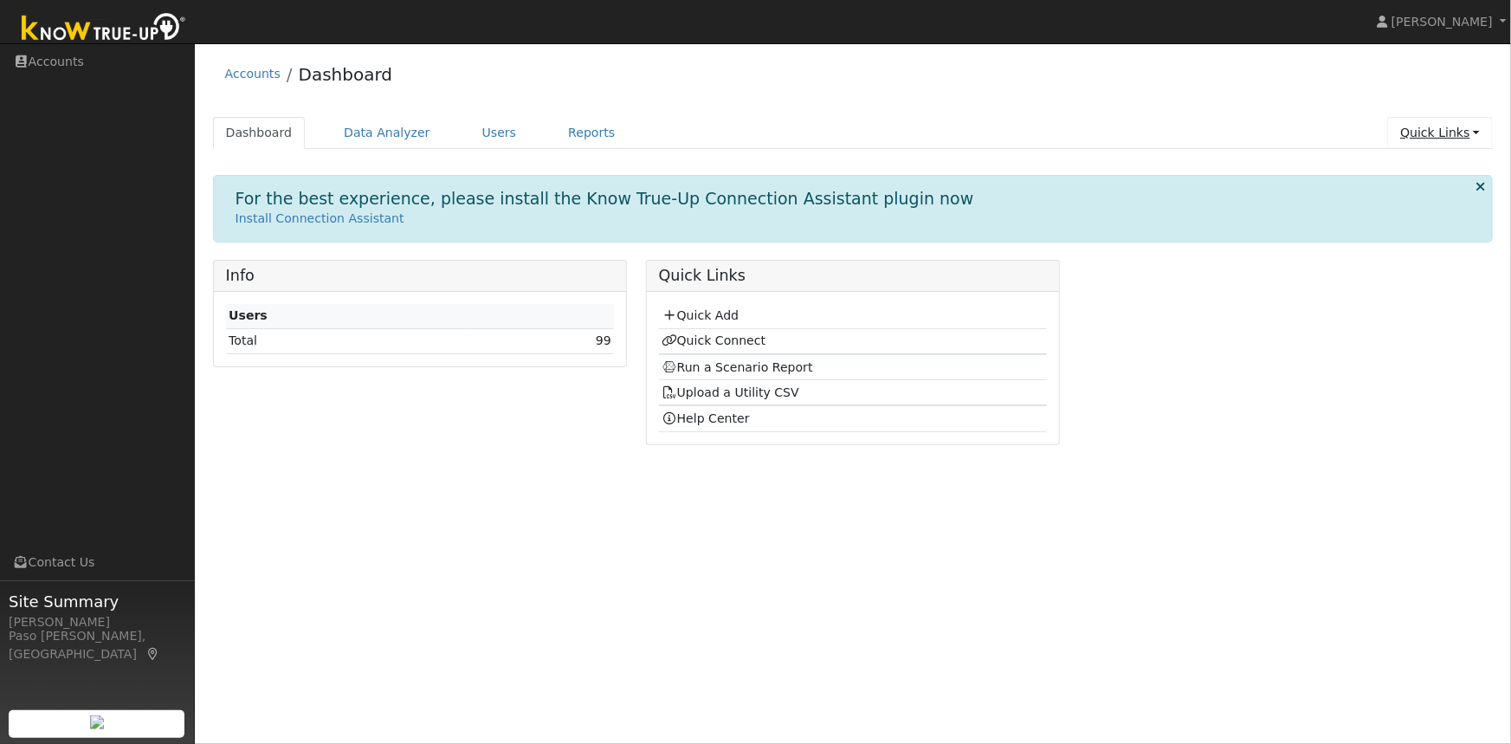
click at [1428, 139] on link "Quick Links" at bounding box center [1440, 133] width 106 height 32
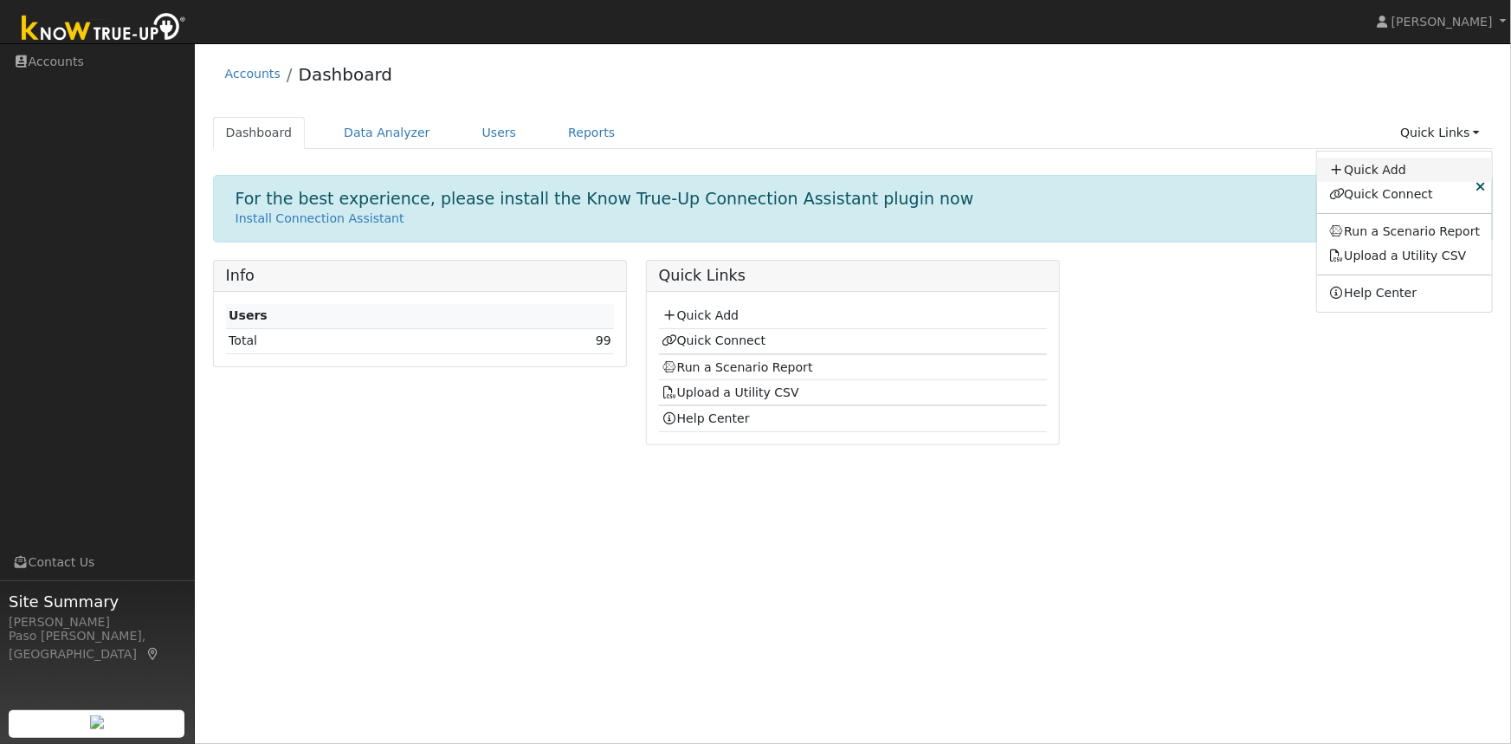
click at [1396, 169] on link "Quick Add" at bounding box center [1405, 170] width 176 height 24
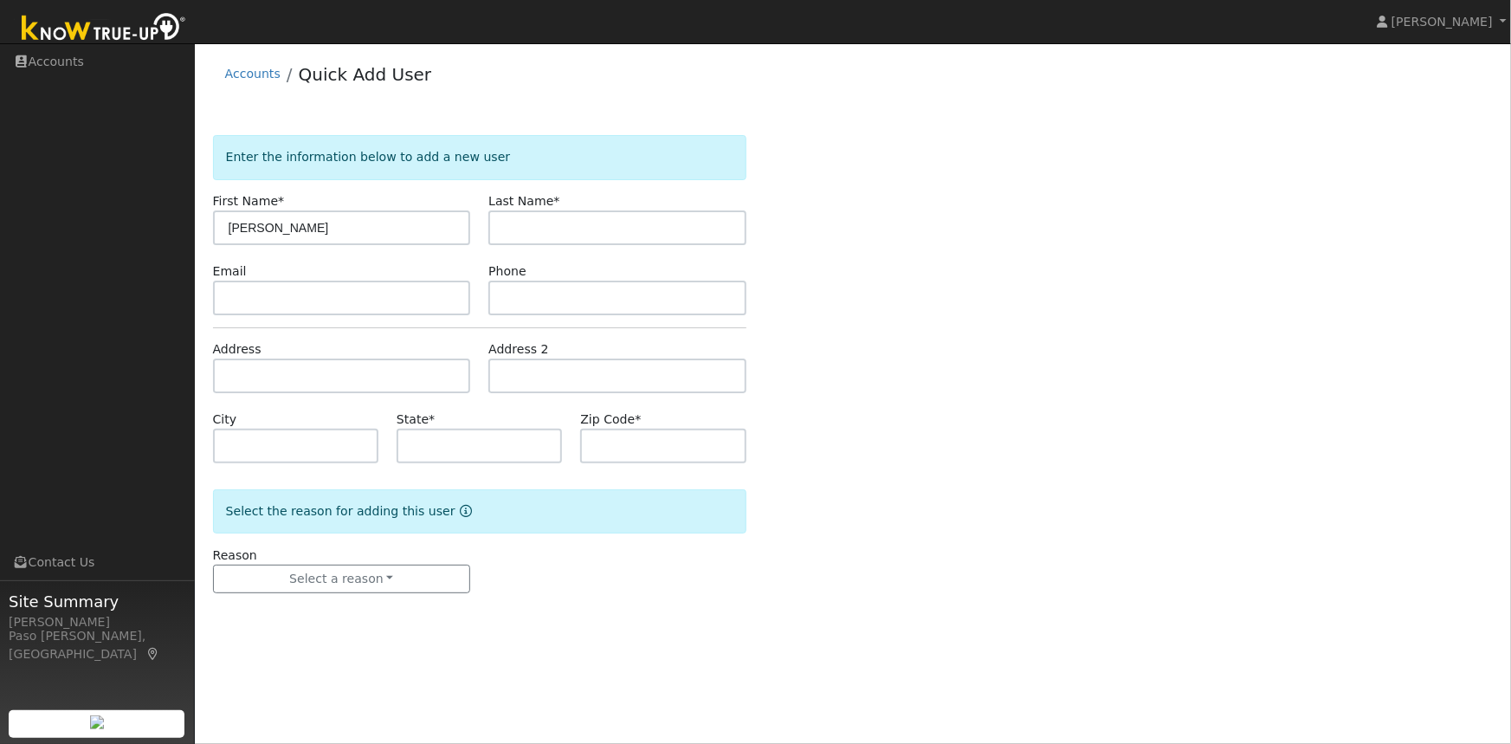
type input "Dale"
click at [557, 235] on input "text" at bounding box center [617, 227] width 258 height 35
paste input "Magee"
type input "Magee"
click at [256, 375] on input "text" at bounding box center [342, 376] width 258 height 35
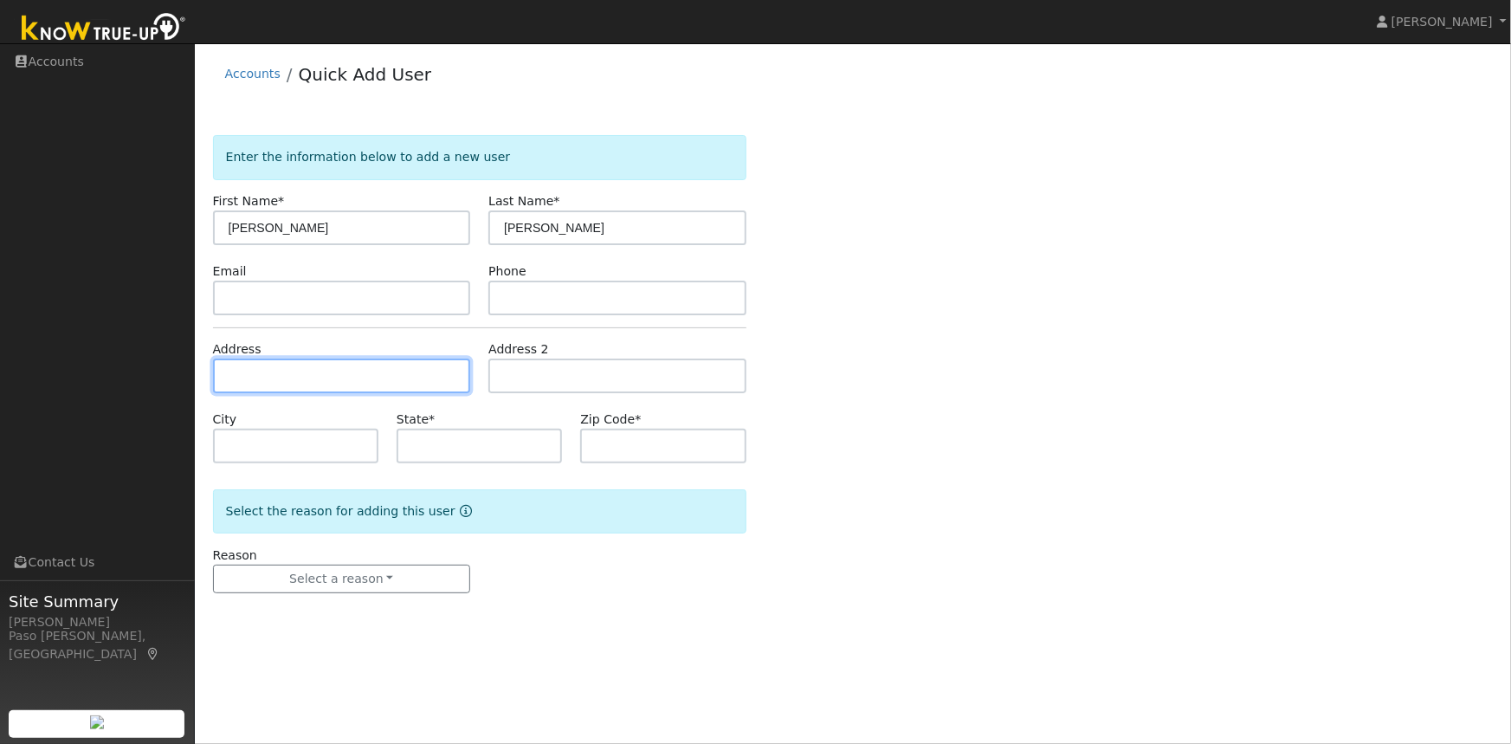
paste input "22506 K St, Santa Margarita, CA 93453"
type input "[STREET_ADDRESS]"
type input "Santa Margarita"
type input "CA"
type input "93453"
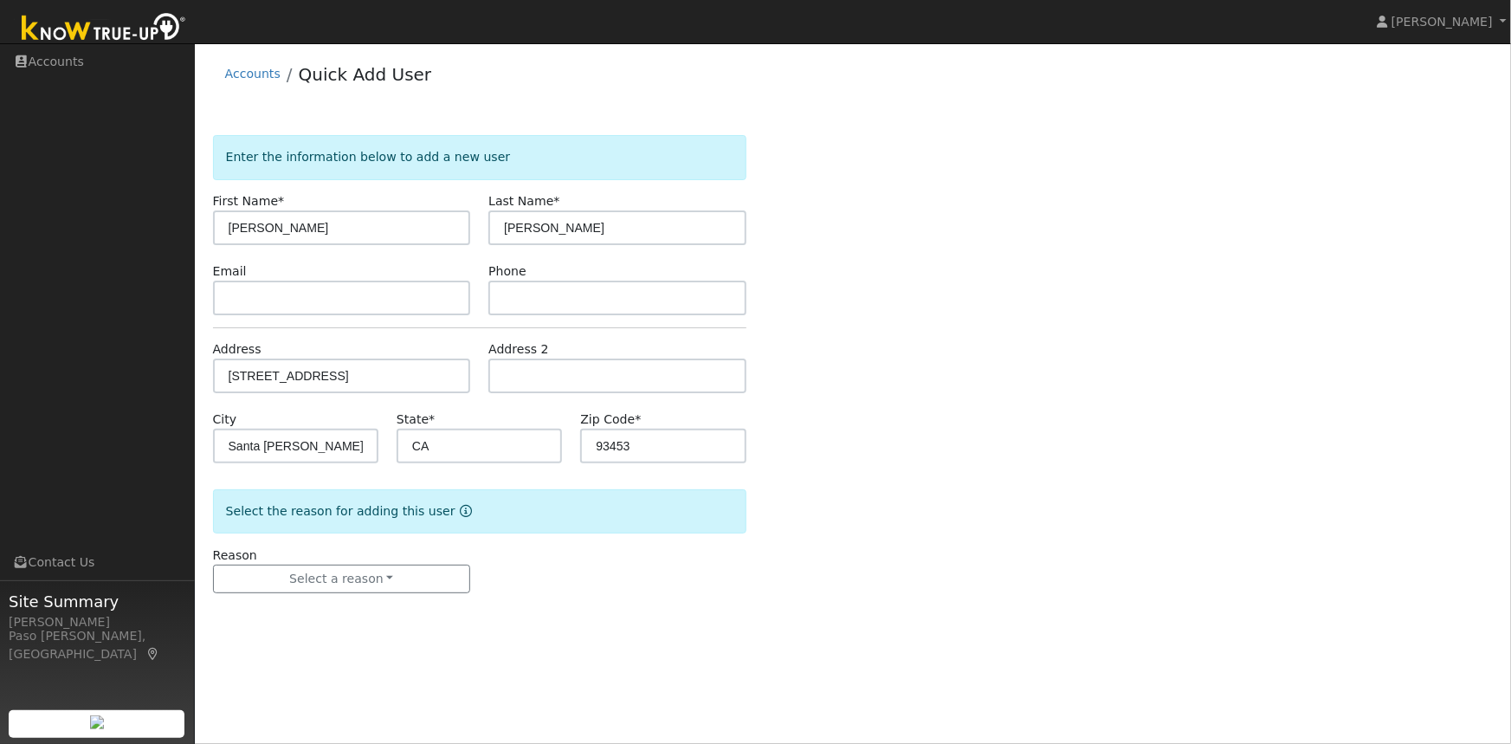
click at [972, 327] on div "Enter the information below to add a new user First Name * Dale Last Name * Mag…" at bounding box center [853, 381] width 1281 height 493
click at [378, 585] on button "Select a reason" at bounding box center [342, 579] width 258 height 29
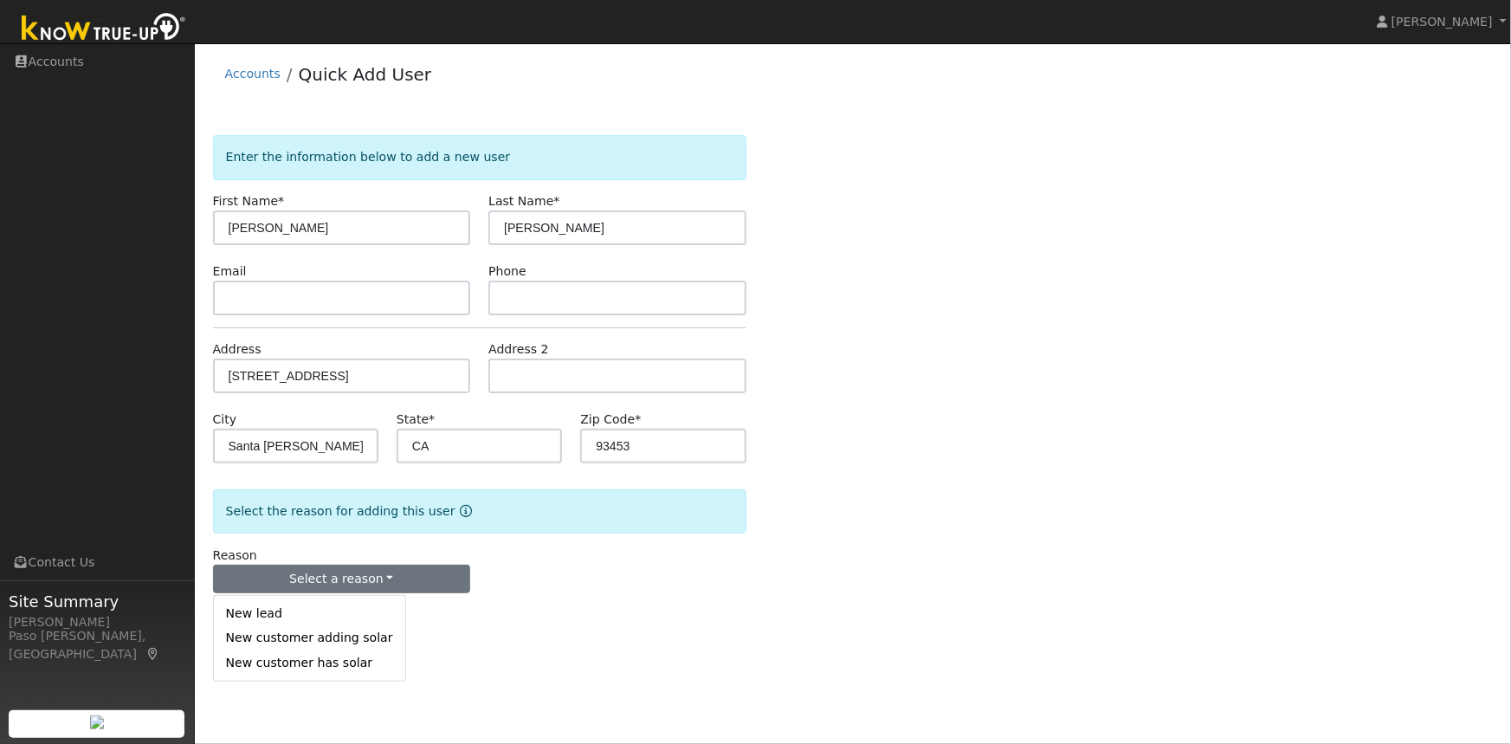
click at [251, 615] on link "New lead" at bounding box center [309, 614] width 191 height 24
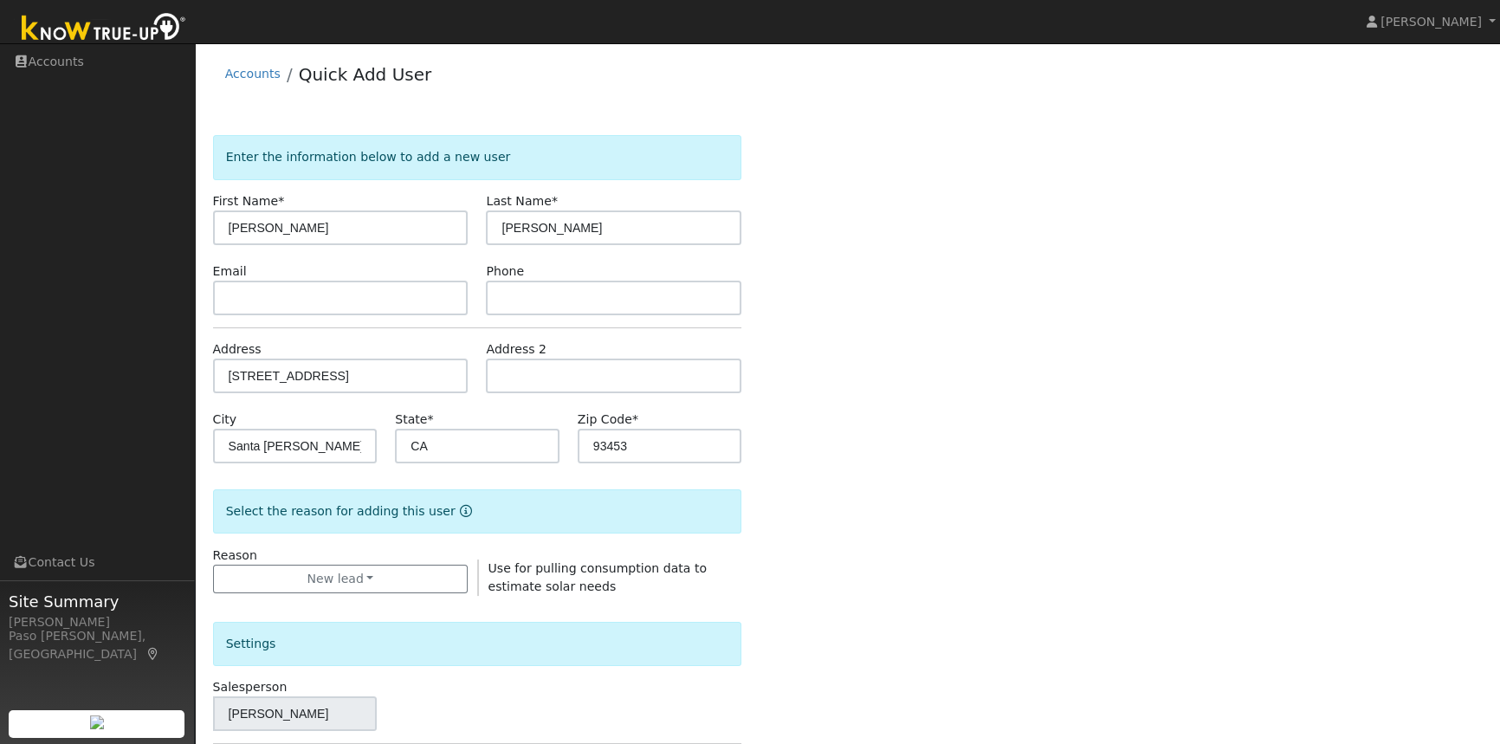
click at [867, 455] on div "Enter the information below to add a new user First Name * Dale Last Name * Mag…" at bounding box center [848, 624] width 1270 height 978
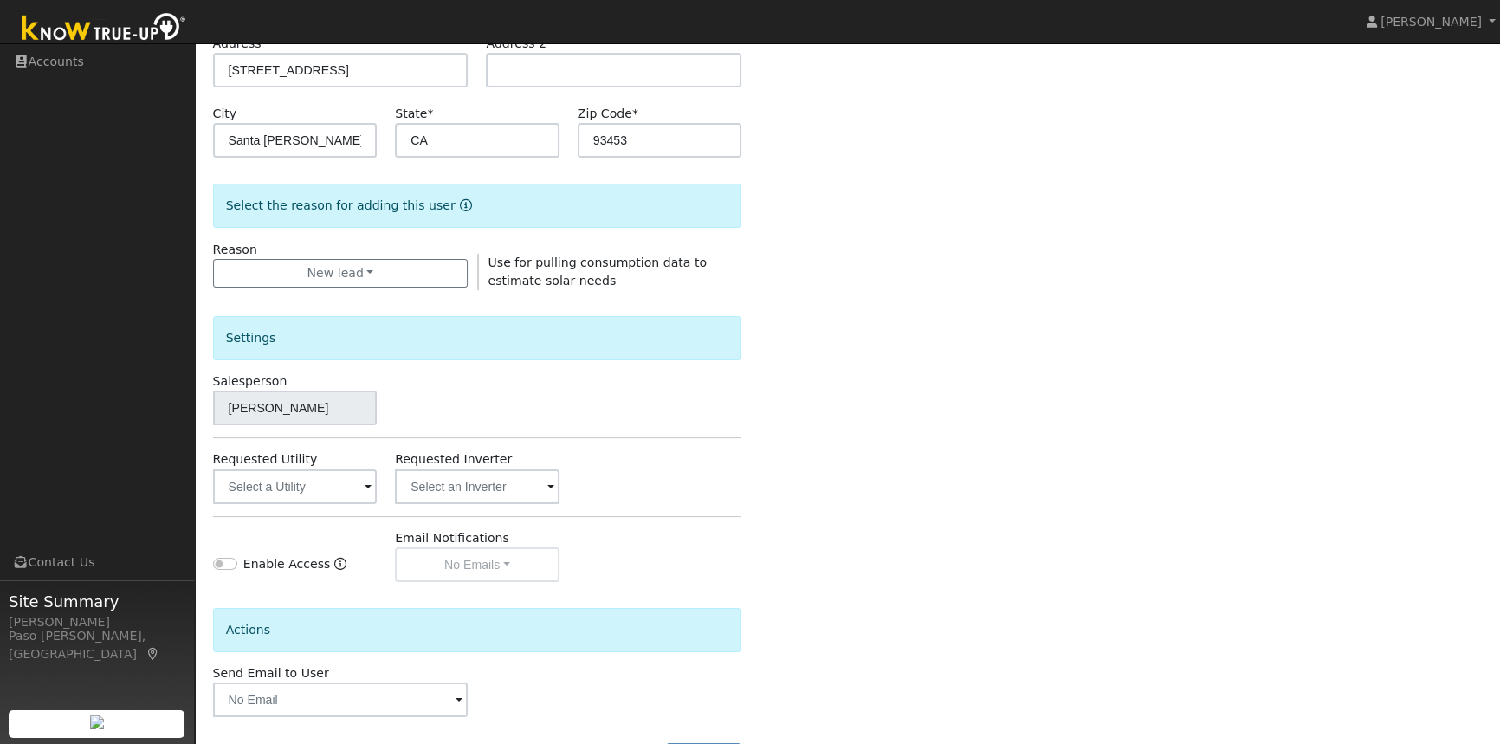
scroll to position [314, 0]
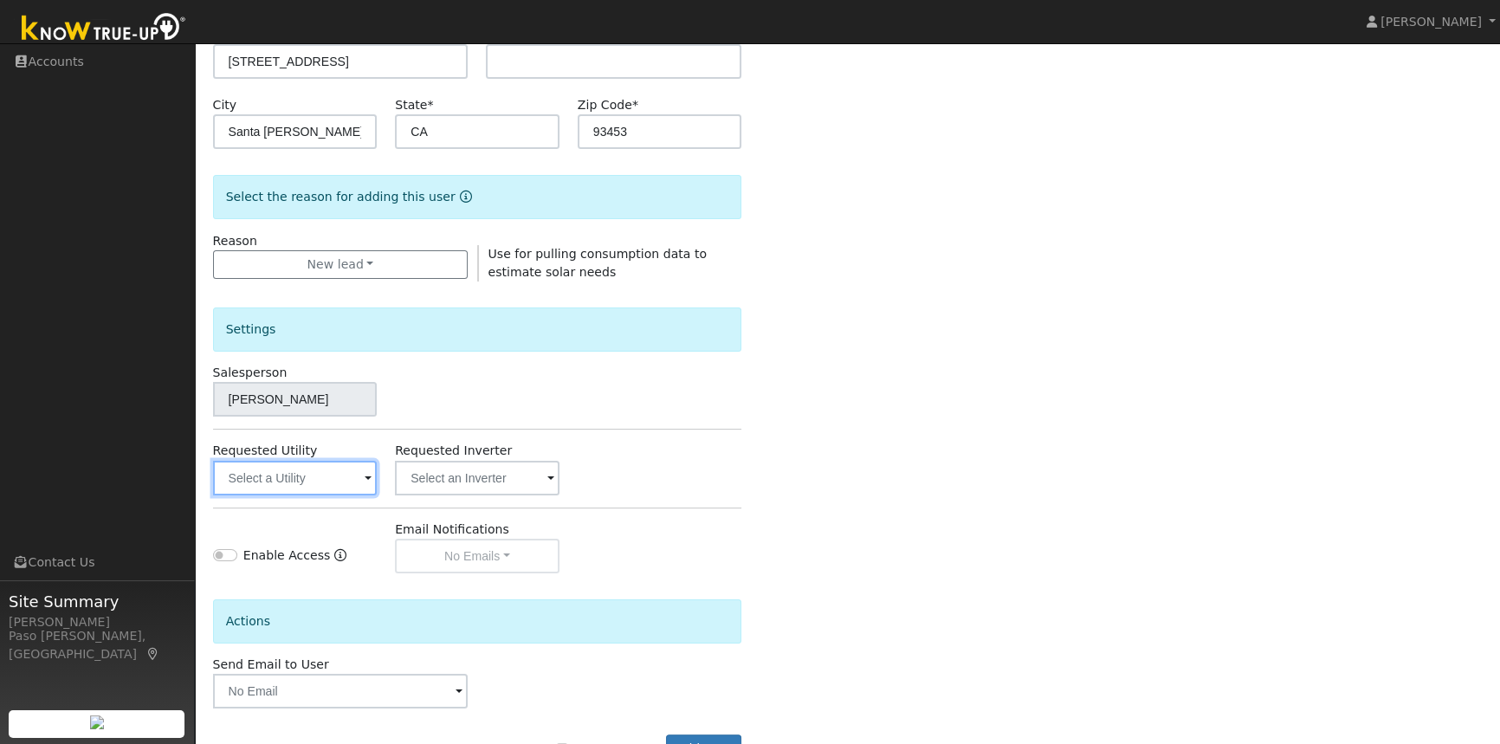
click at [292, 488] on input "text" at bounding box center [295, 478] width 165 height 35
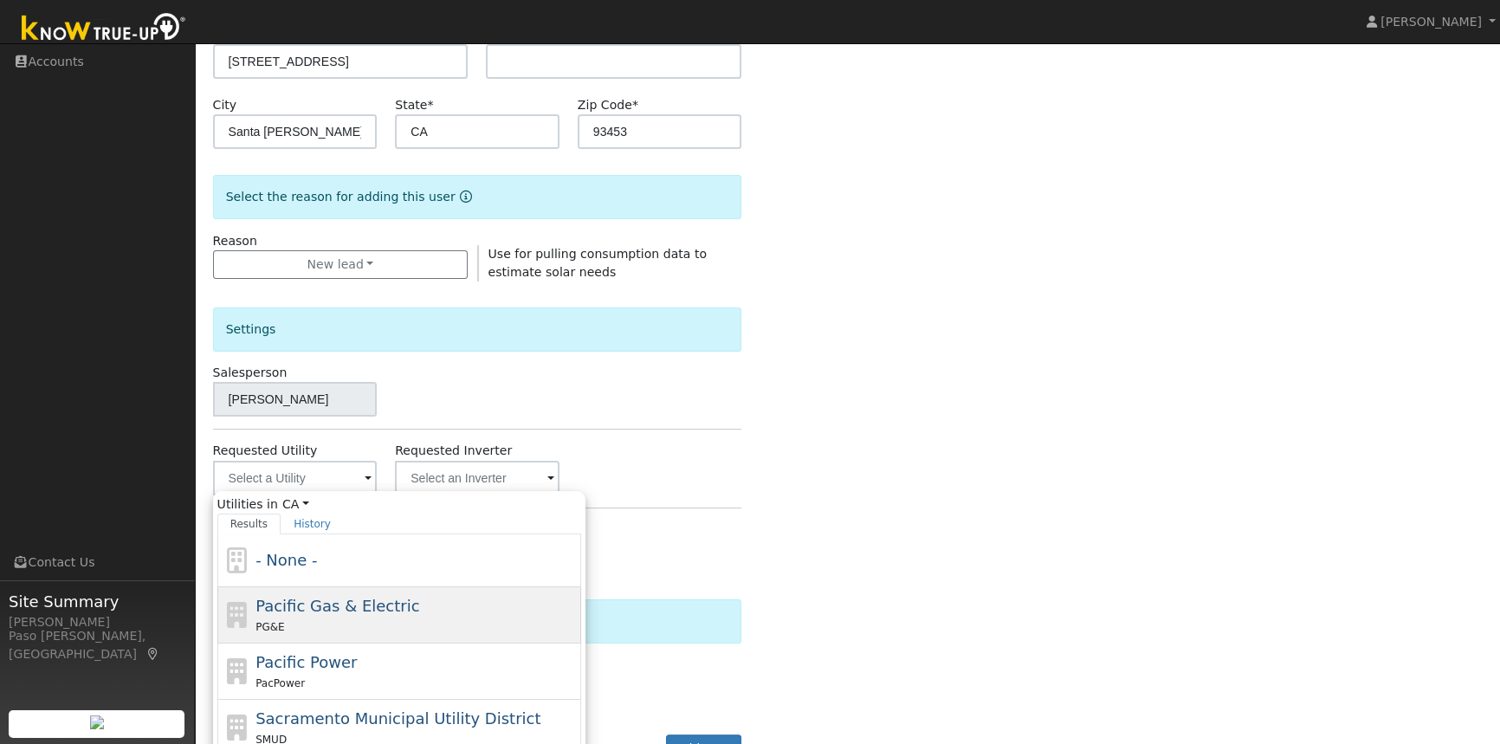
click at [312, 618] on div "PG&E" at bounding box center [415, 627] width 321 height 18
type input "Pacific Gas & Electric"
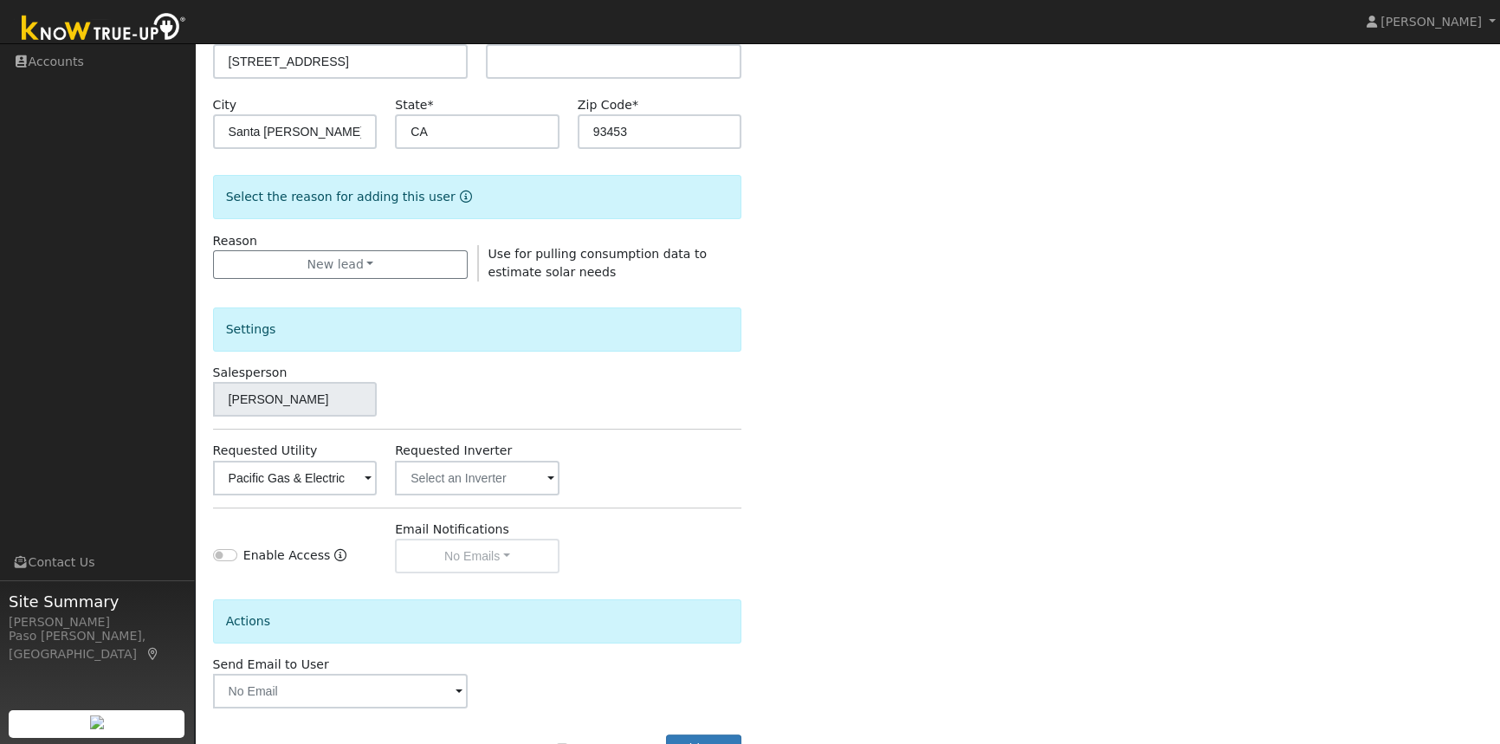
click at [866, 418] on div "Enter the information below to add a new user First Name * Dale Last Name * Mag…" at bounding box center [848, 310] width 1270 height 978
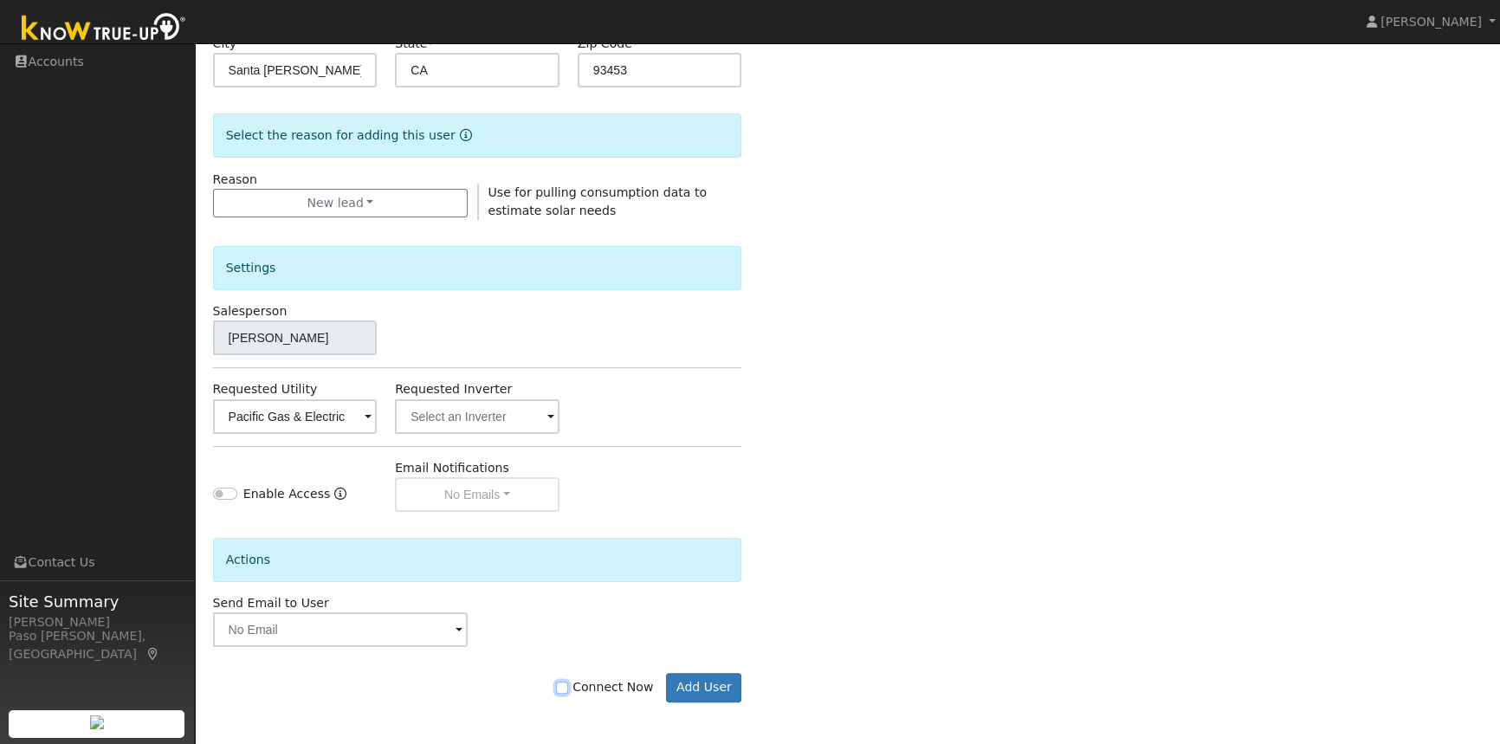
click at [568, 686] on input "Connect Now" at bounding box center [562, 688] width 12 height 12
checkbox input "true"
click at [708, 682] on button "Add User" at bounding box center [703, 687] width 75 height 29
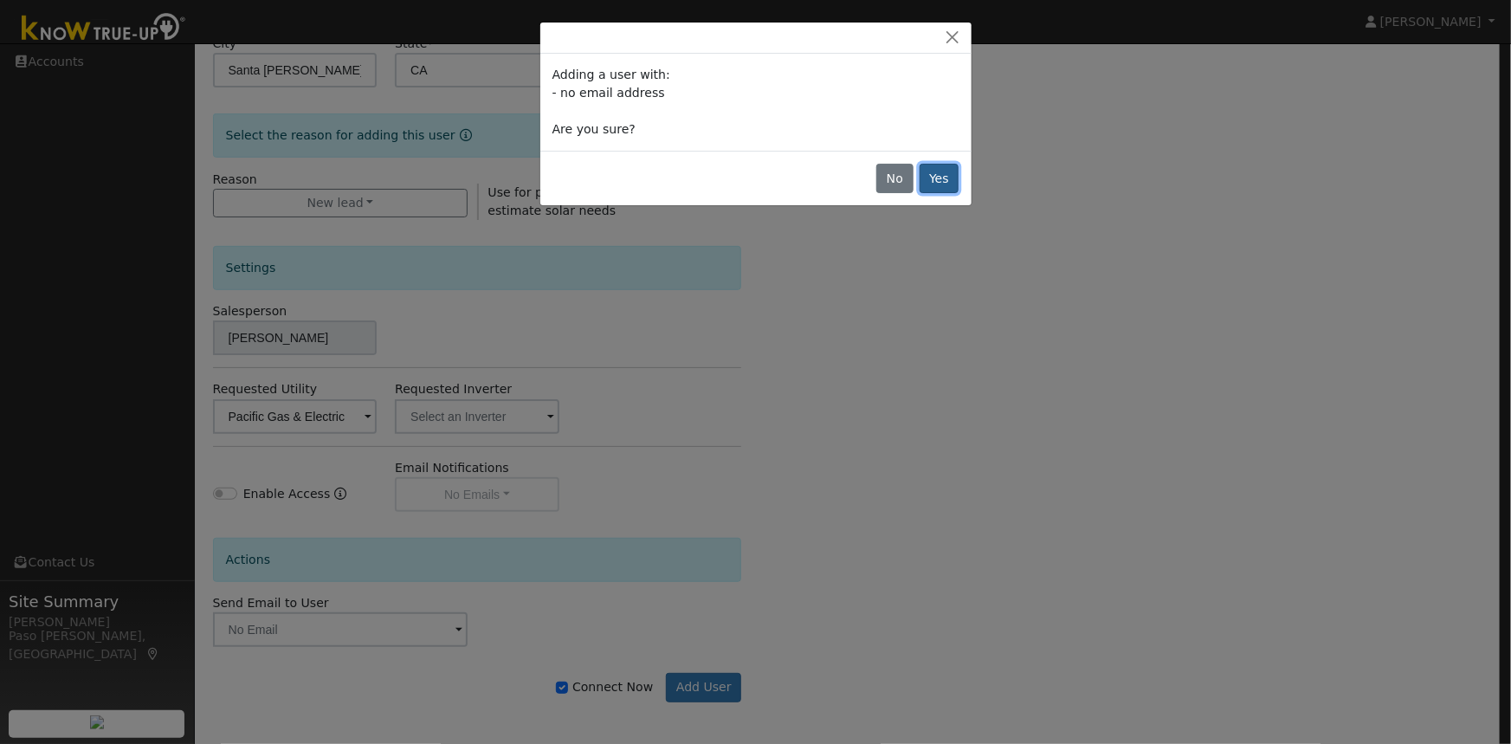
click at [928, 181] on button "Yes" at bounding box center [940, 178] width 40 height 29
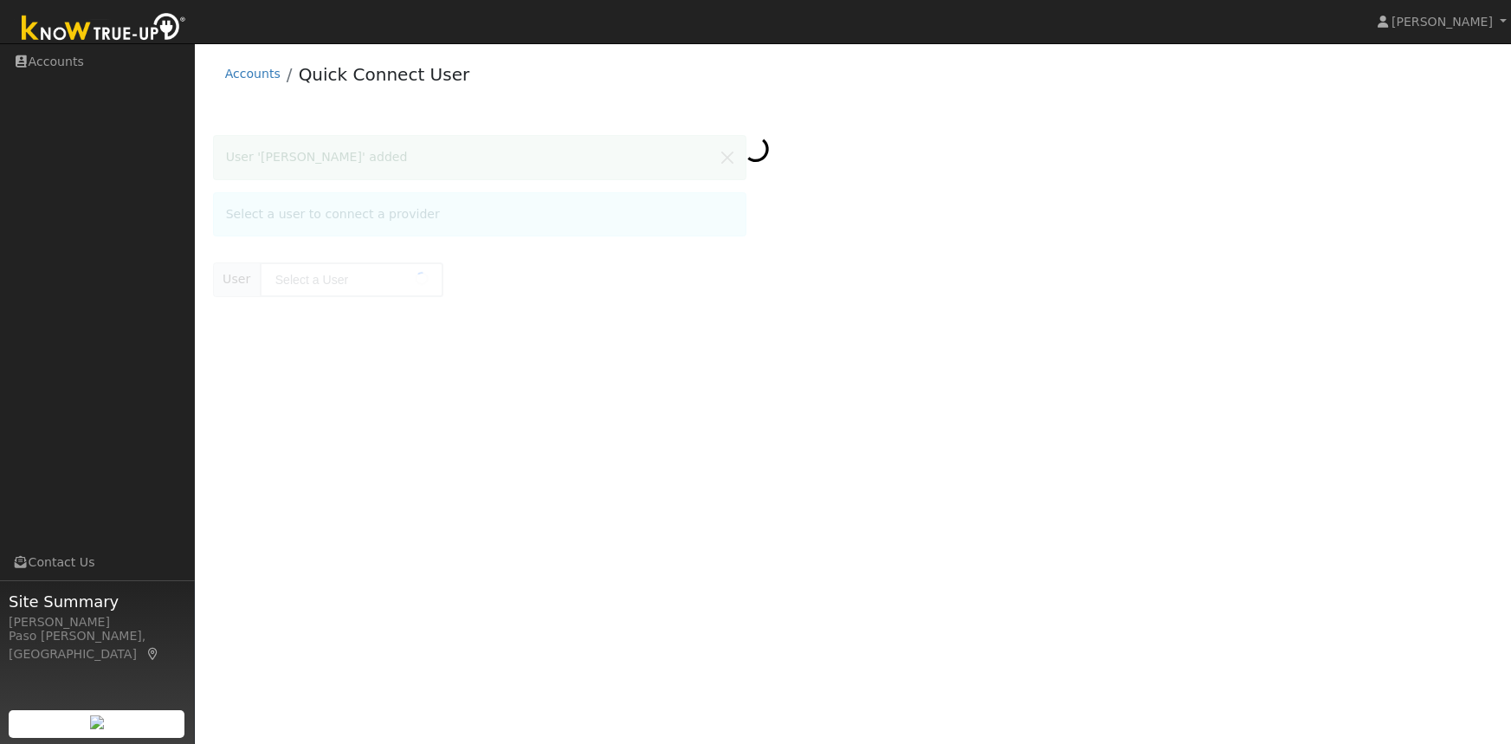
type input "[PERSON_NAME]"
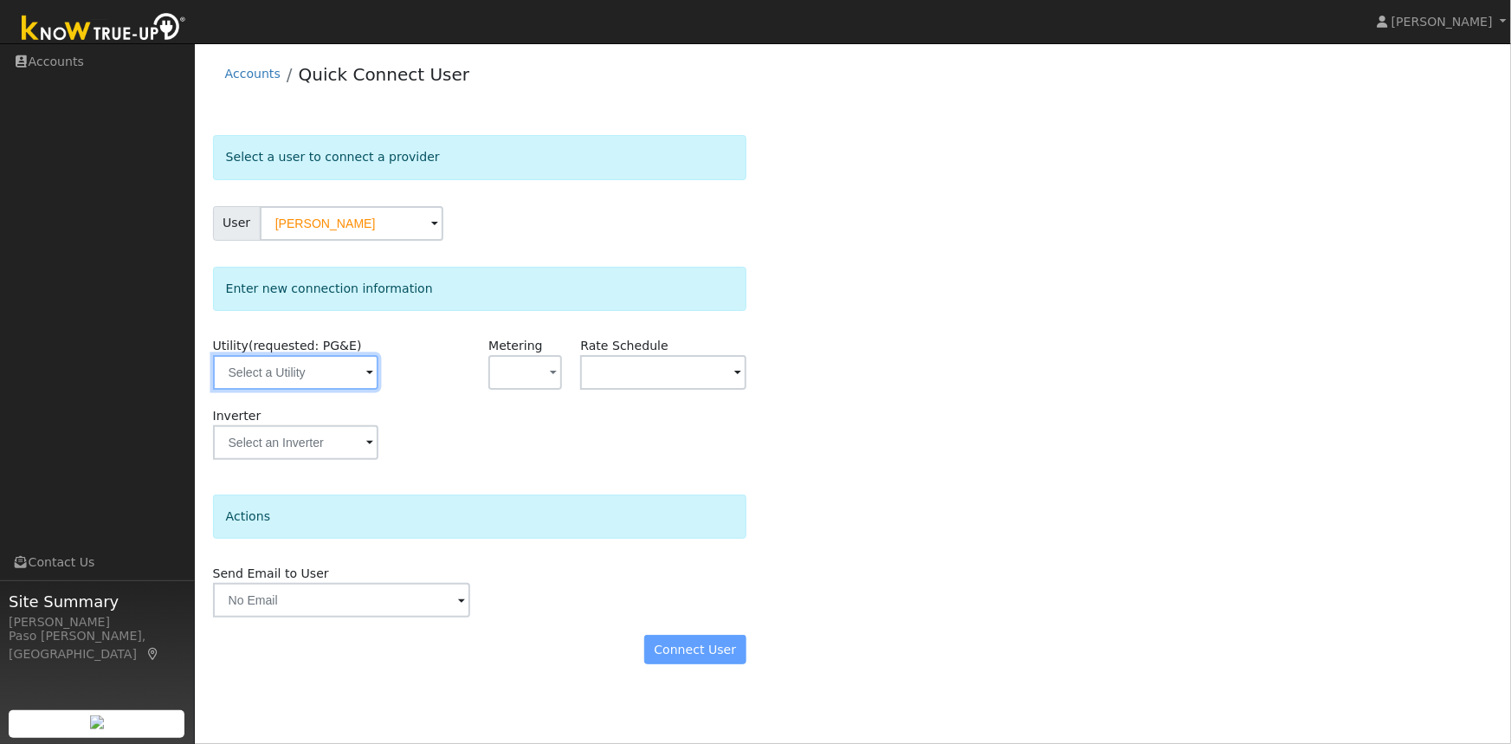
click at [329, 368] on input "text" at bounding box center [295, 372] width 165 height 35
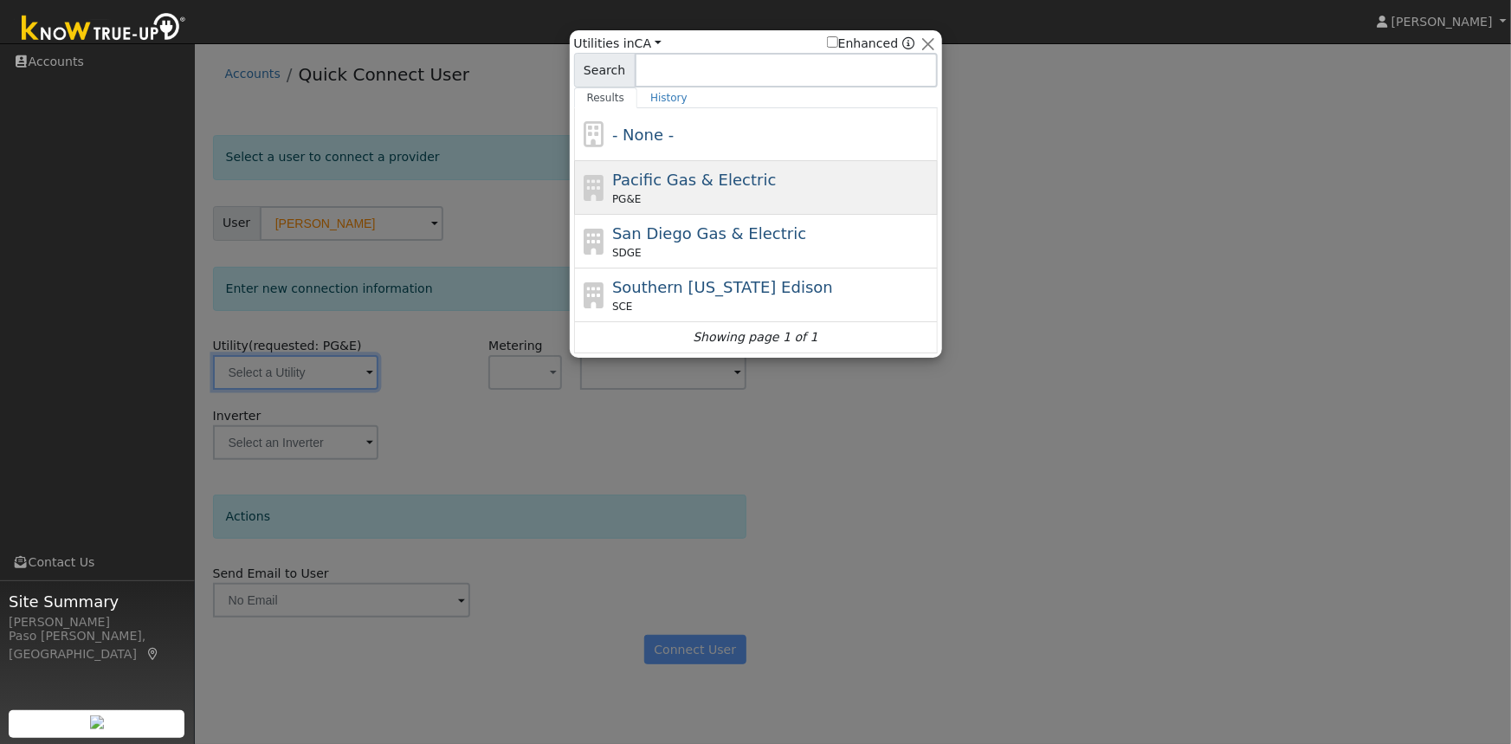
click at [685, 188] on span "Pacific Gas & Electric" at bounding box center [694, 180] width 164 height 18
type input "PG&E"
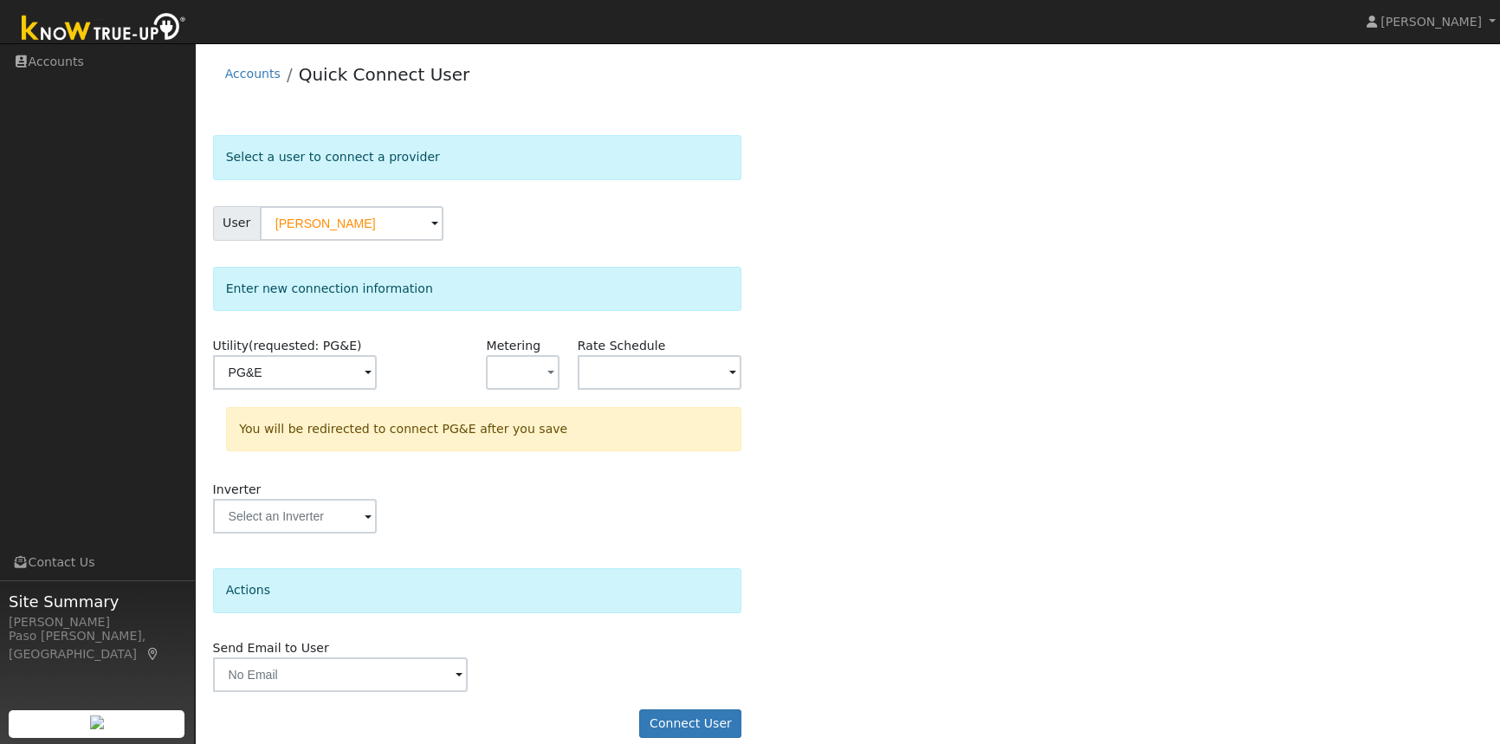
click at [938, 382] on div "Select a user to connect a provider User Dale Magee Account Default Account Def…" at bounding box center [848, 445] width 1270 height 620
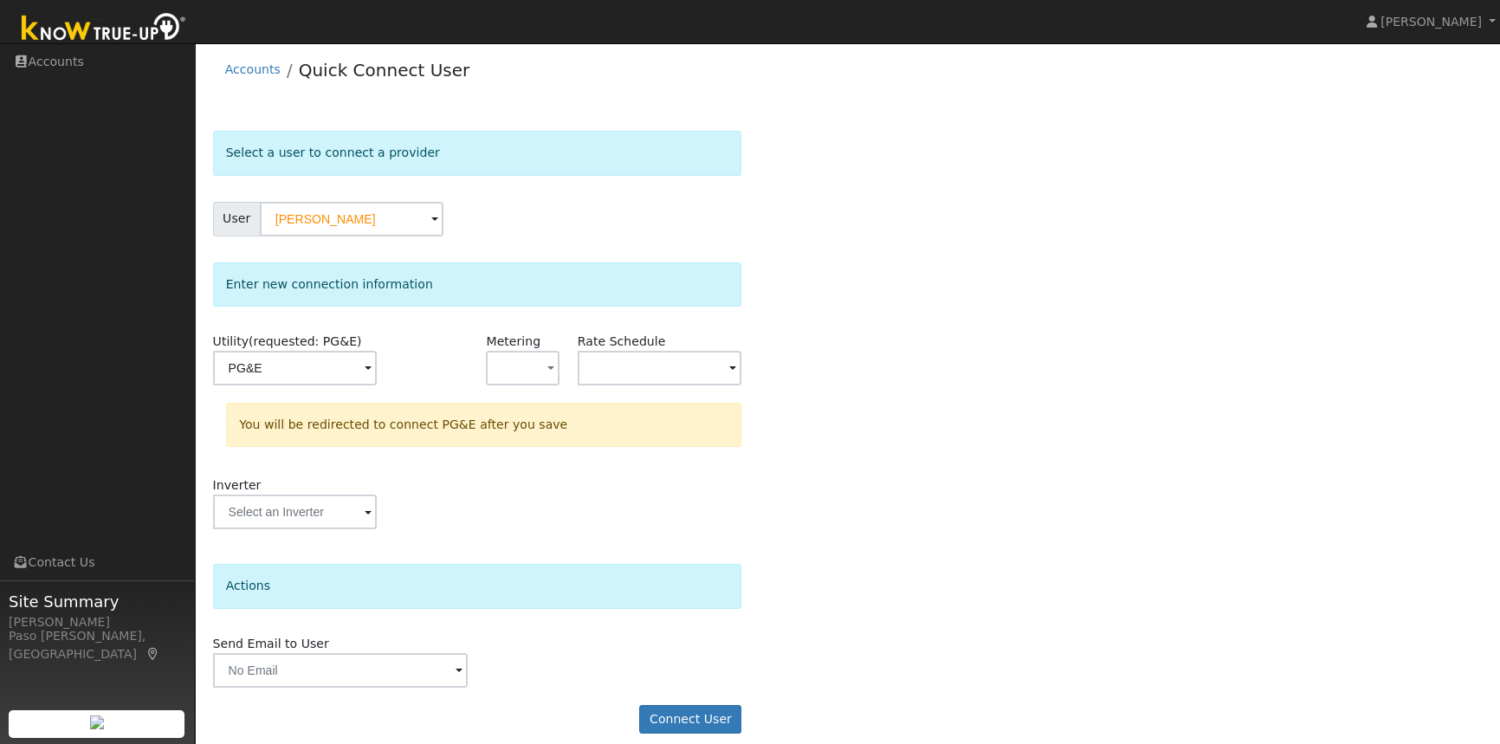
scroll to position [19, 0]
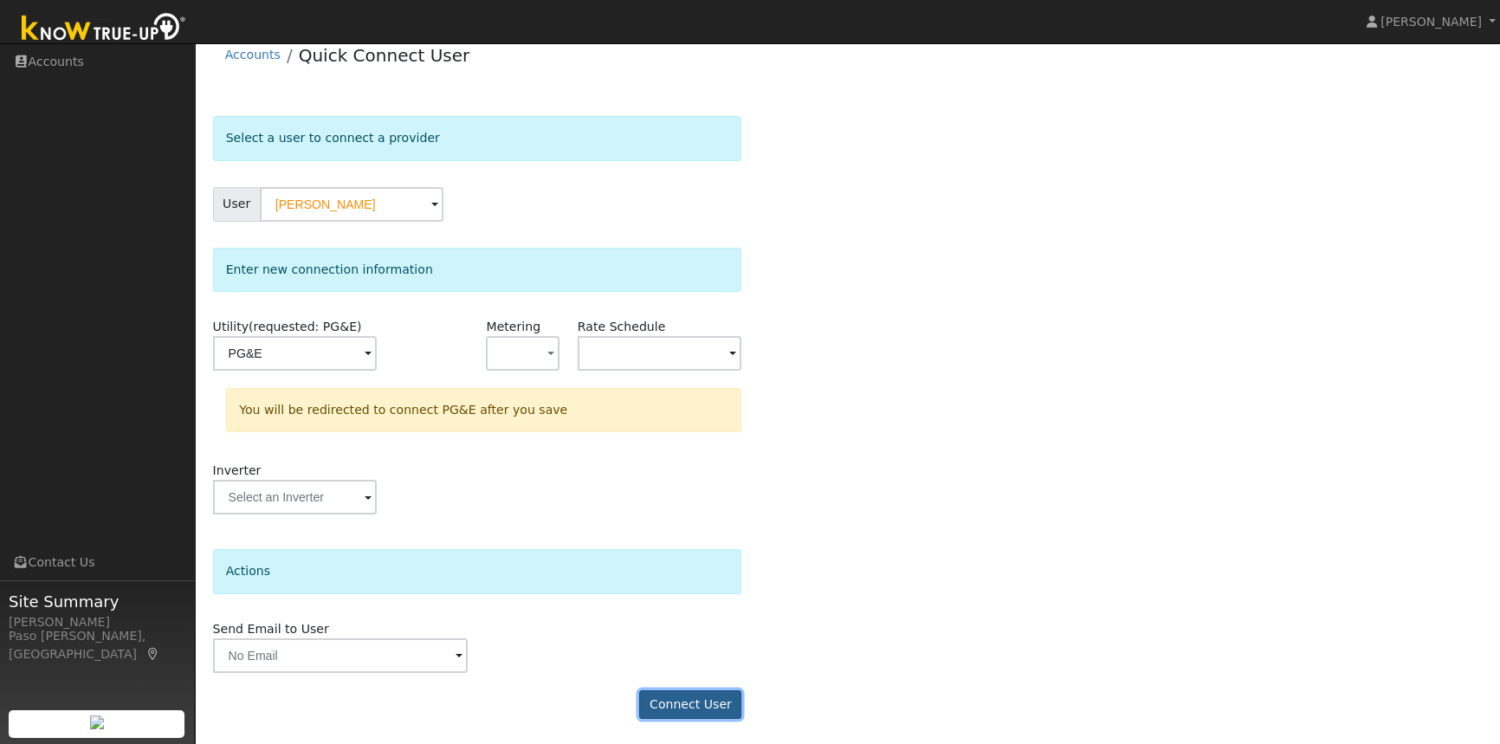
click at [694, 705] on button "Connect User" at bounding box center [690, 704] width 102 height 29
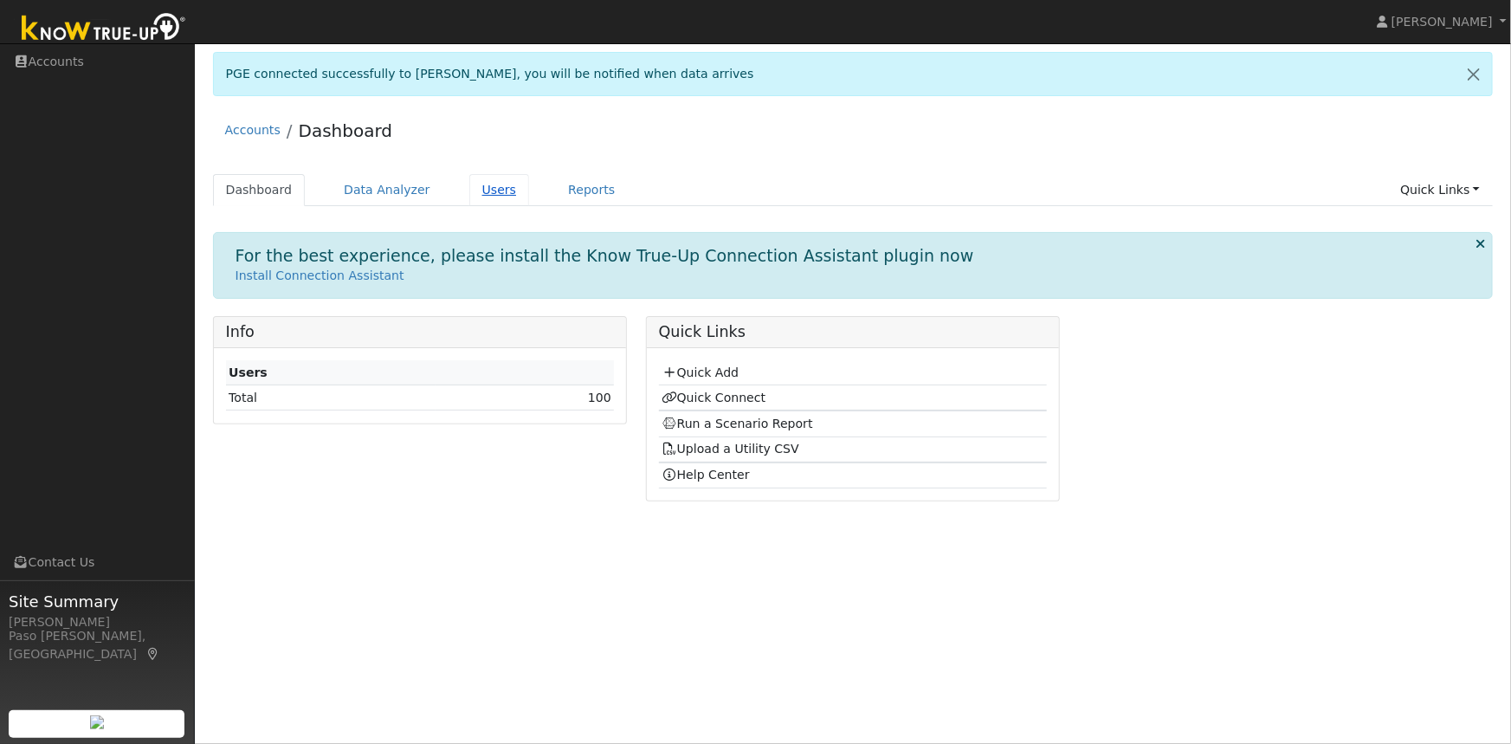
click at [474, 187] on link "Users" at bounding box center [499, 190] width 61 height 32
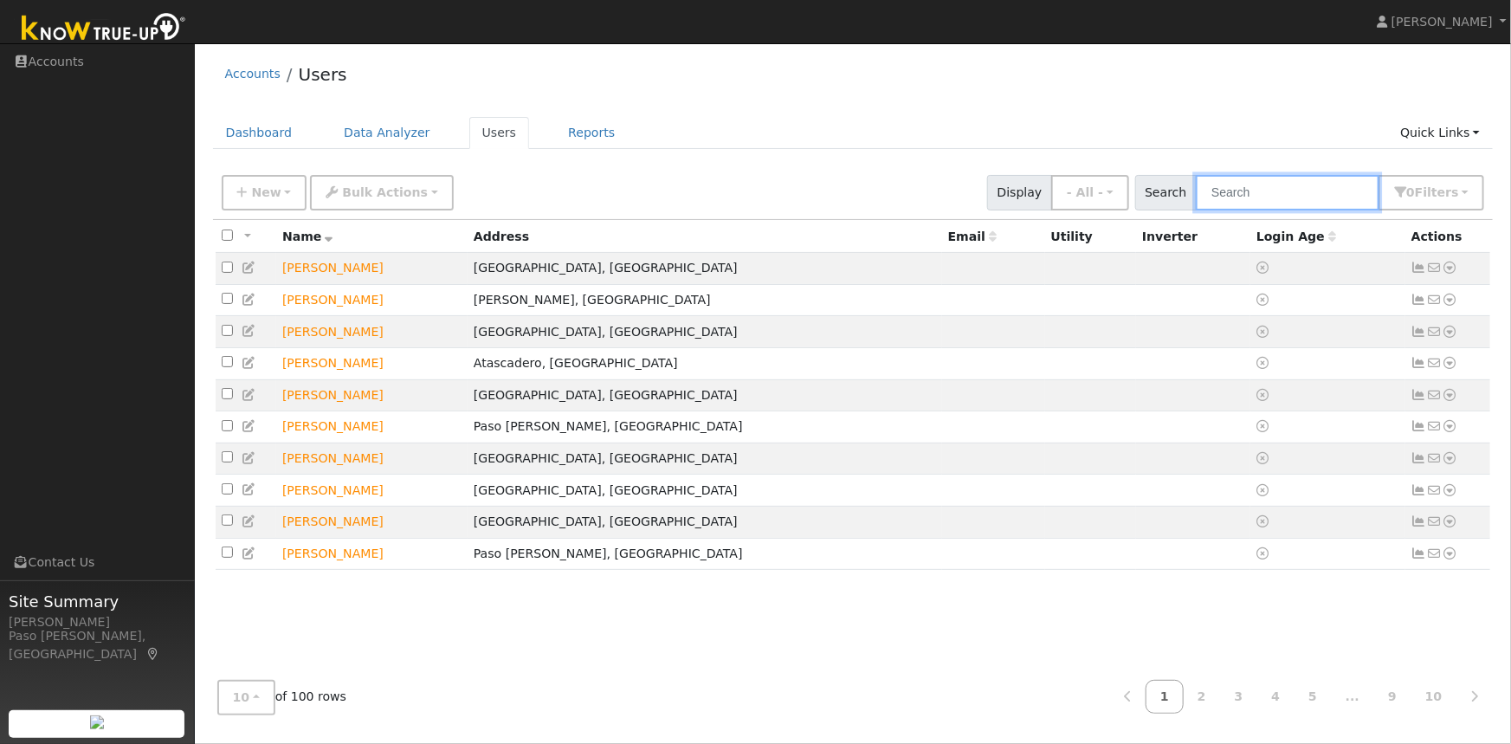
click at [1303, 197] on input "text" at bounding box center [1288, 193] width 184 height 36
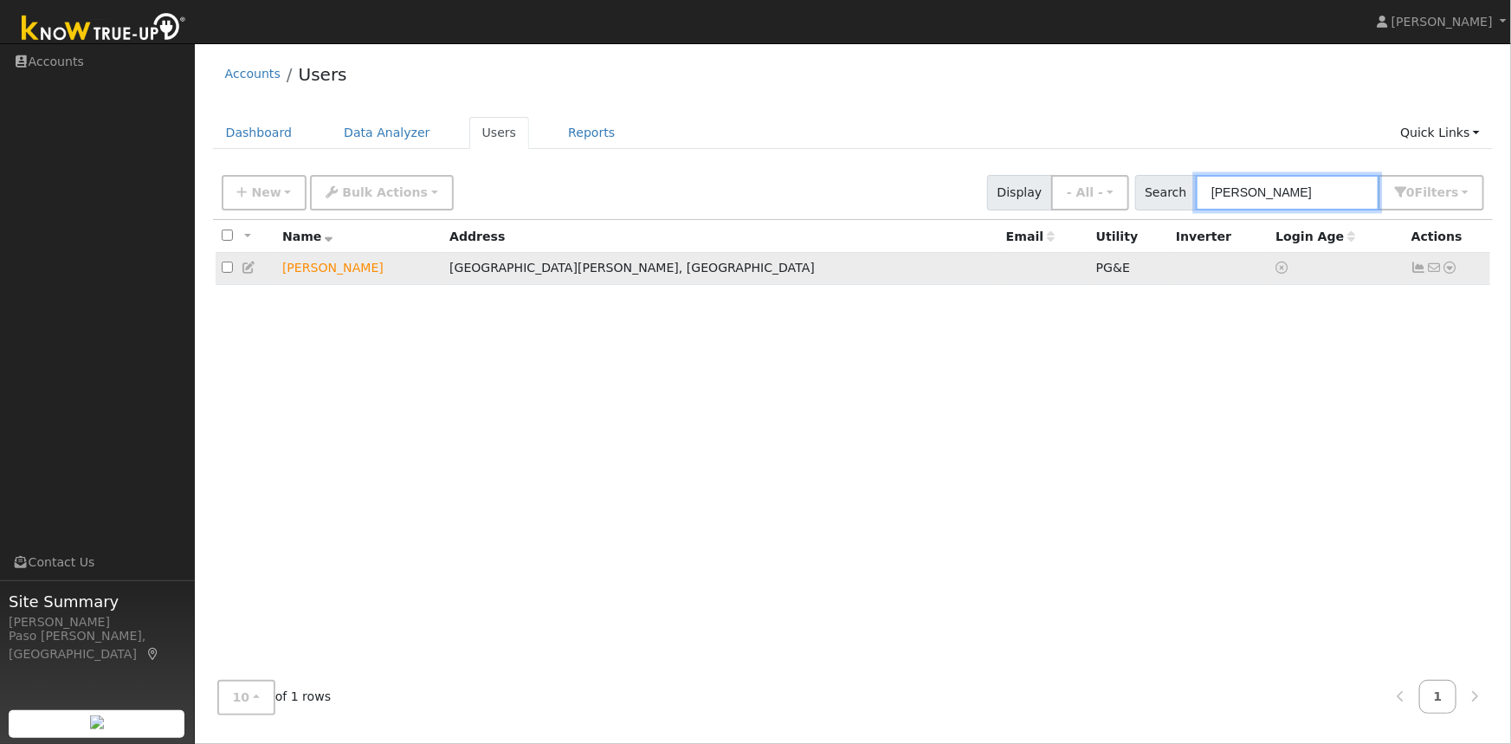
type input "[PERSON_NAME]"
click at [1458, 275] on td "No email address Send Email... Data Analyzer Reports Scenario Health Check Ener…" at bounding box center [1449, 269] width 86 height 32
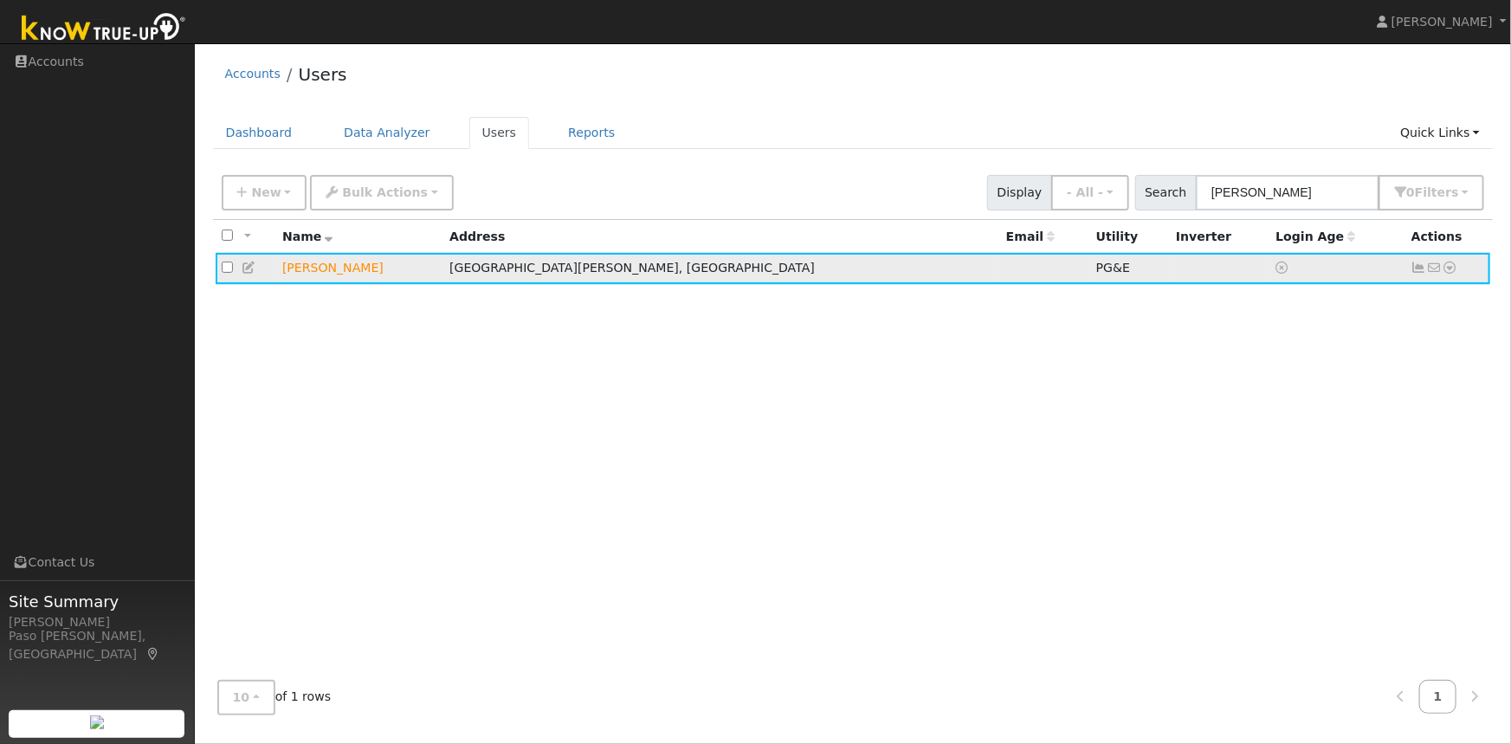
click at [1453, 270] on icon at bounding box center [1451, 268] width 16 height 12
click at [1408, 305] on link "Data Analyzer" at bounding box center [1394, 298] width 126 height 24
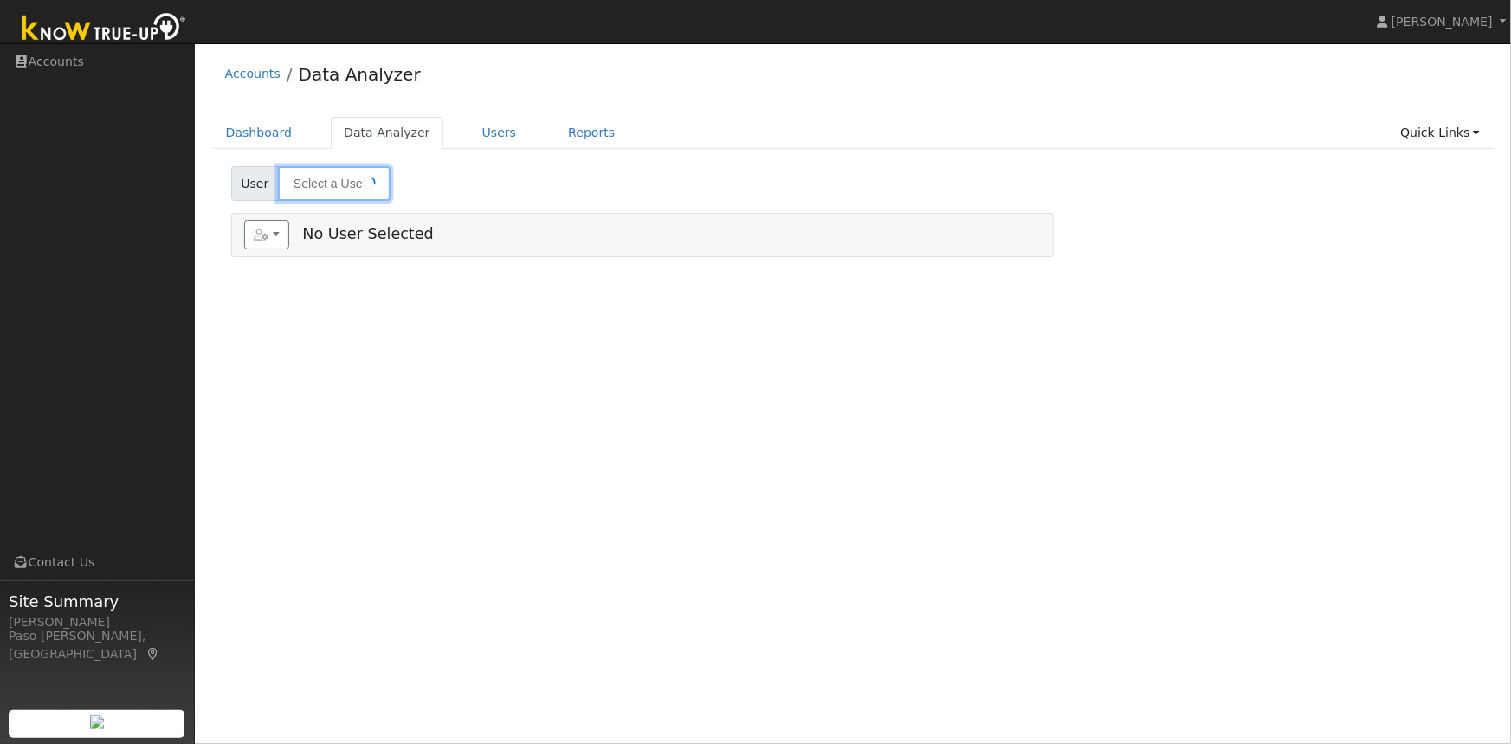
type input "[PERSON_NAME]"
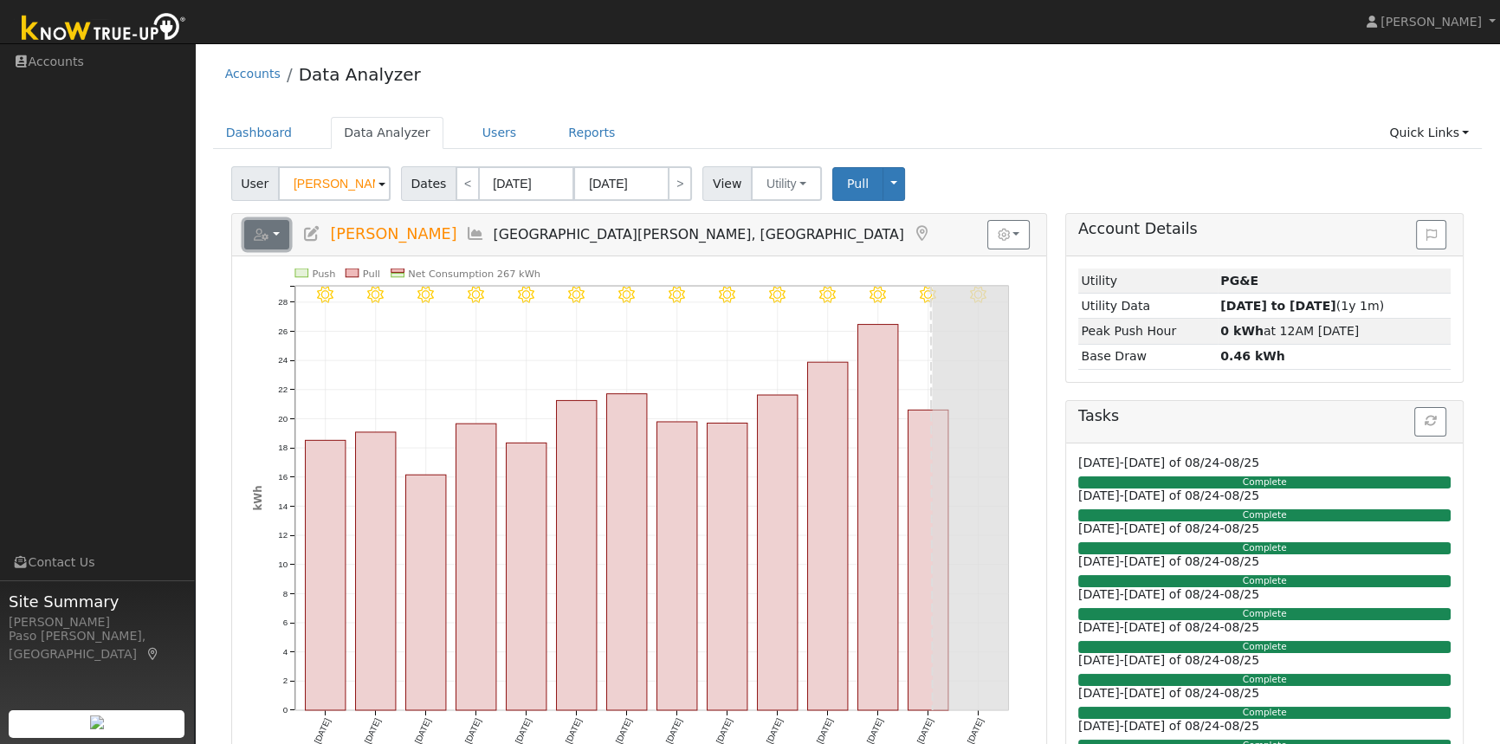
click at [268, 233] on icon "button" at bounding box center [262, 235] width 16 height 12
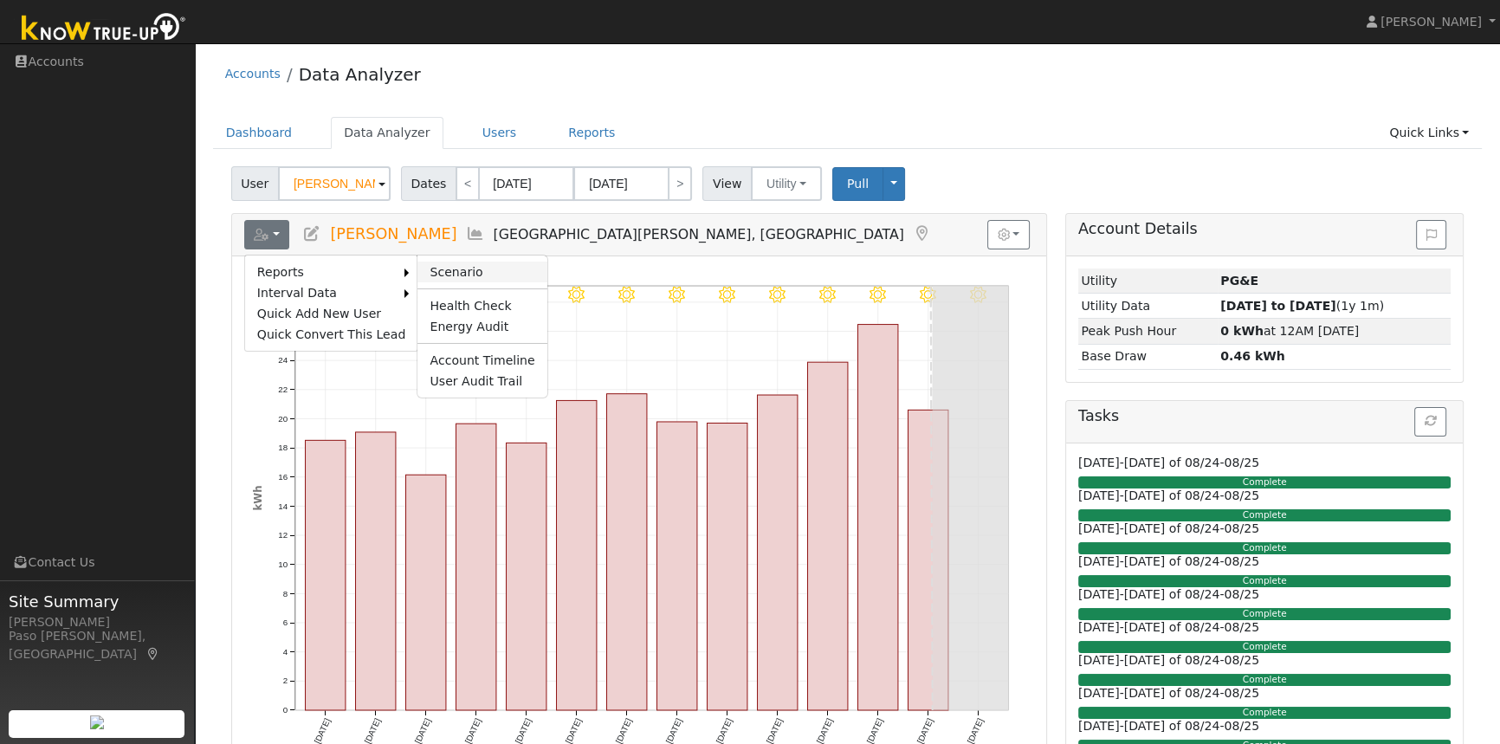
click at [437, 266] on link "Scenario" at bounding box center [481, 272] width 129 height 21
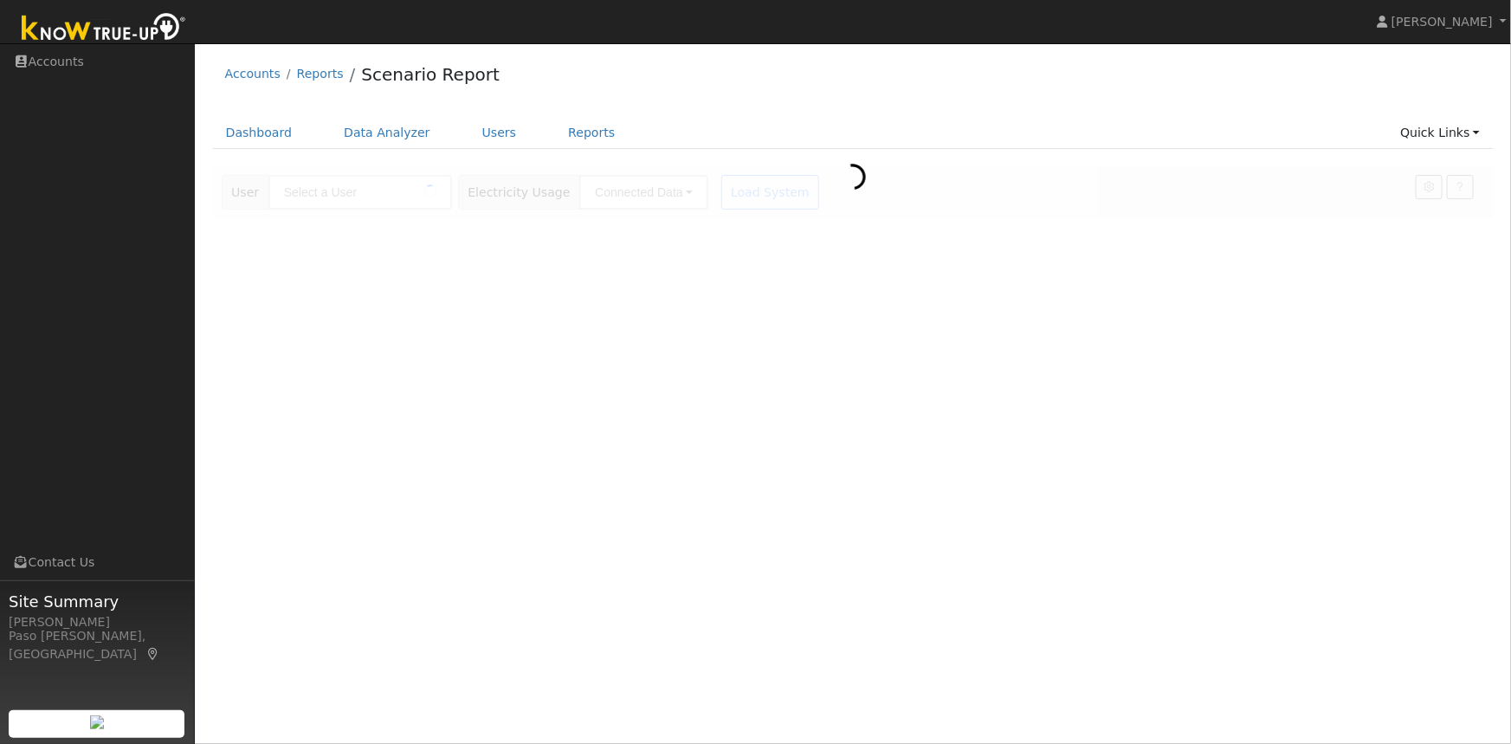
type input "[PERSON_NAME]"
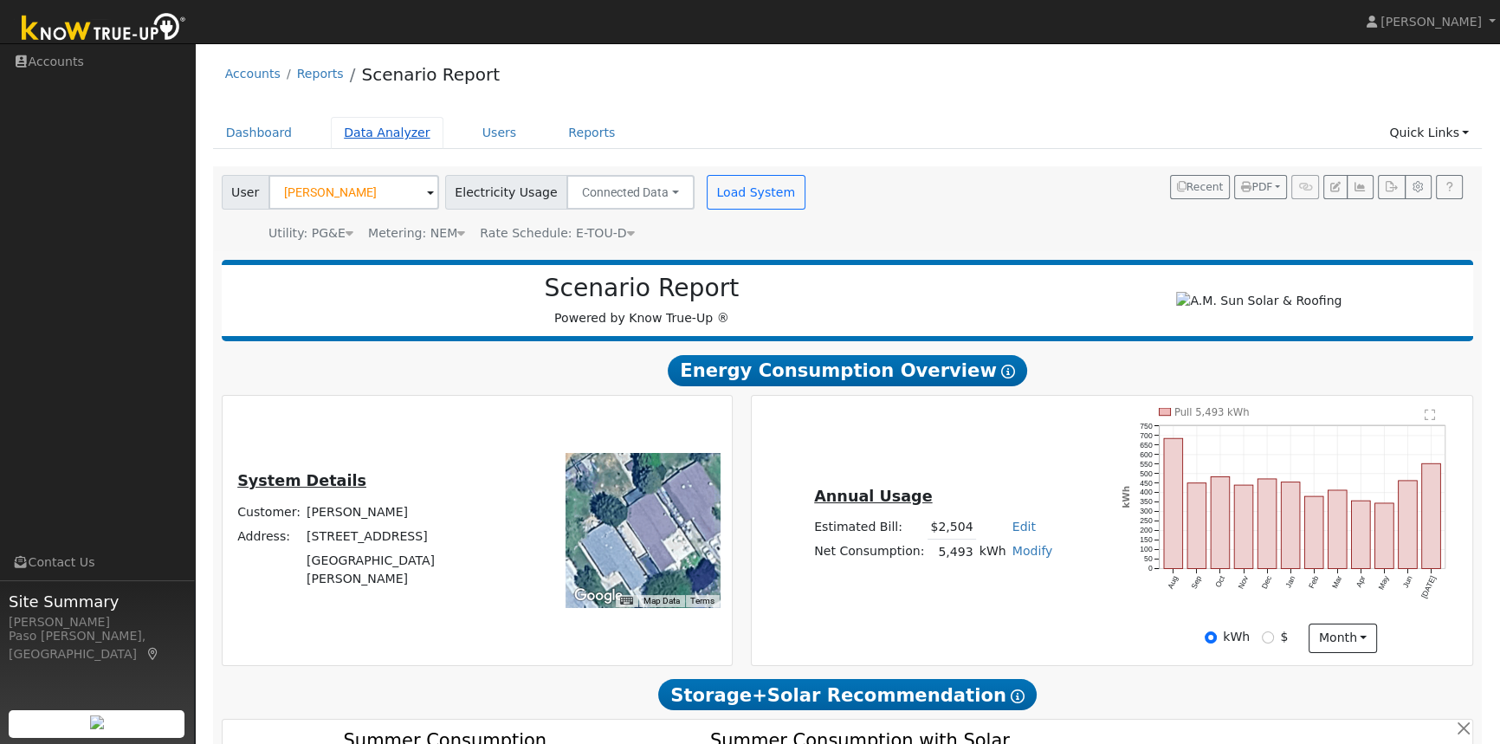
click at [355, 133] on link "Data Analyzer" at bounding box center [387, 133] width 113 height 32
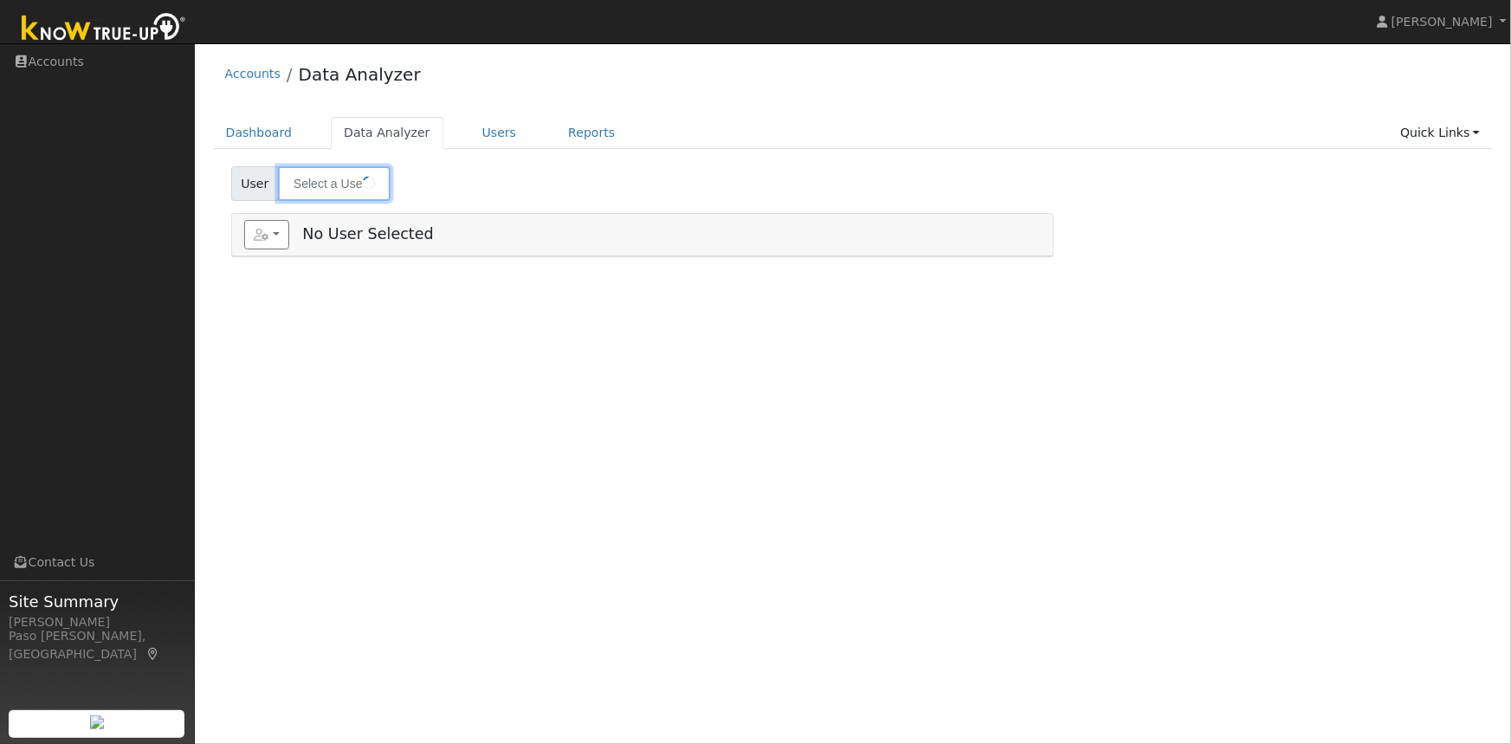
type input "[PERSON_NAME]"
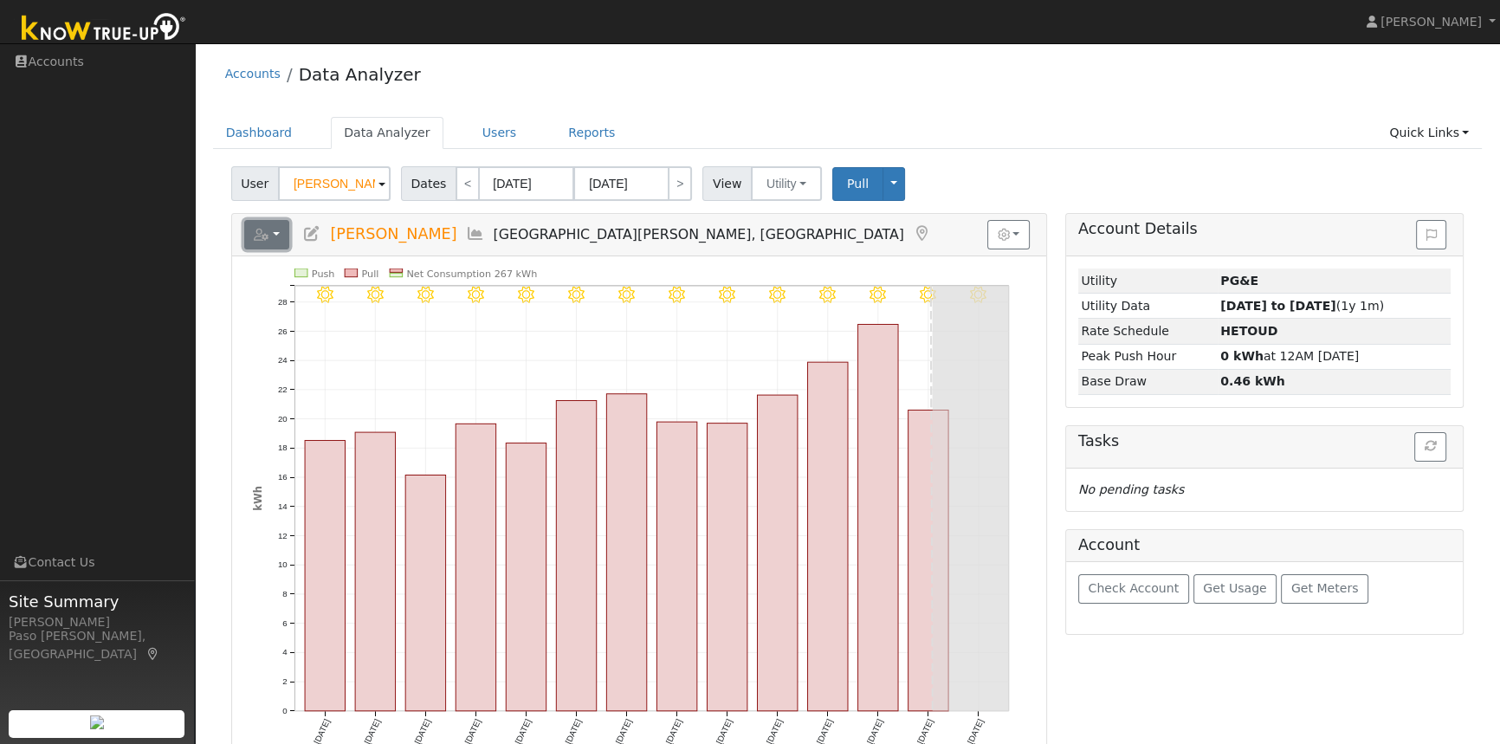
click at [269, 239] on button "button" at bounding box center [267, 234] width 46 height 29
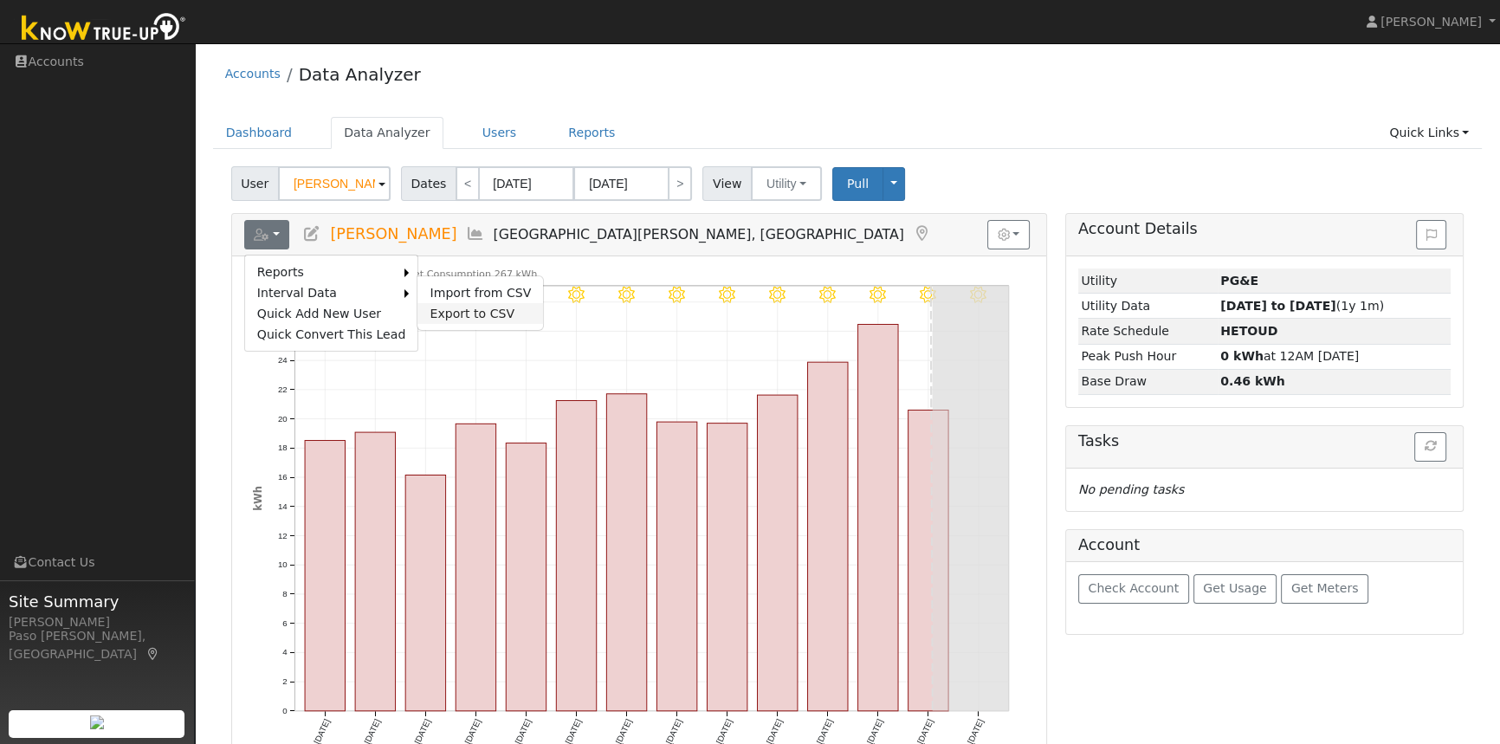
click at [462, 310] on link "Export to CSV" at bounding box center [480, 313] width 126 height 21
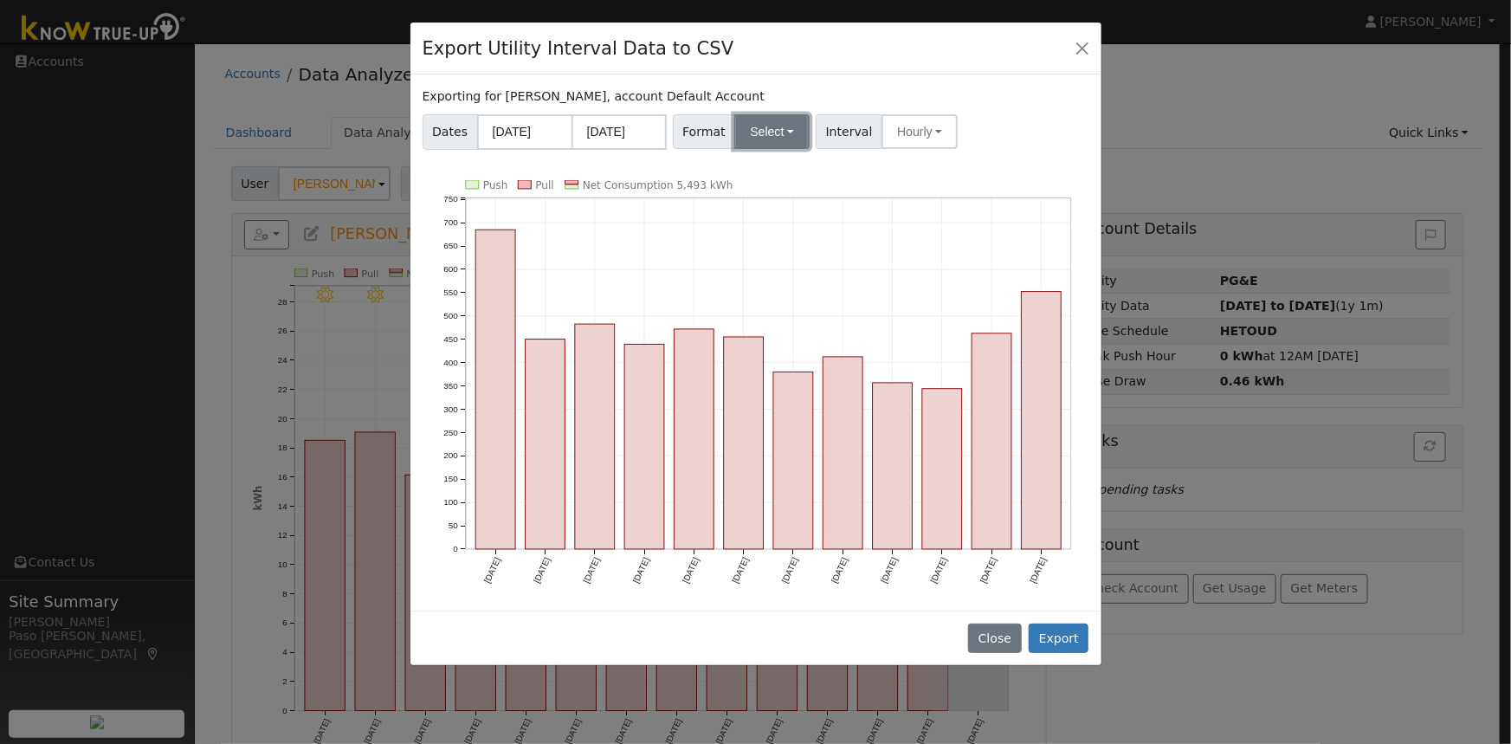
click at [770, 133] on button "Select" at bounding box center [771, 131] width 75 height 35
click at [779, 350] on link "Solargraf" at bounding box center [793, 353] width 124 height 24
click at [1057, 631] on button "Export" at bounding box center [1059, 638] width 60 height 29
